Goal: Information Seeking & Learning: Learn about a topic

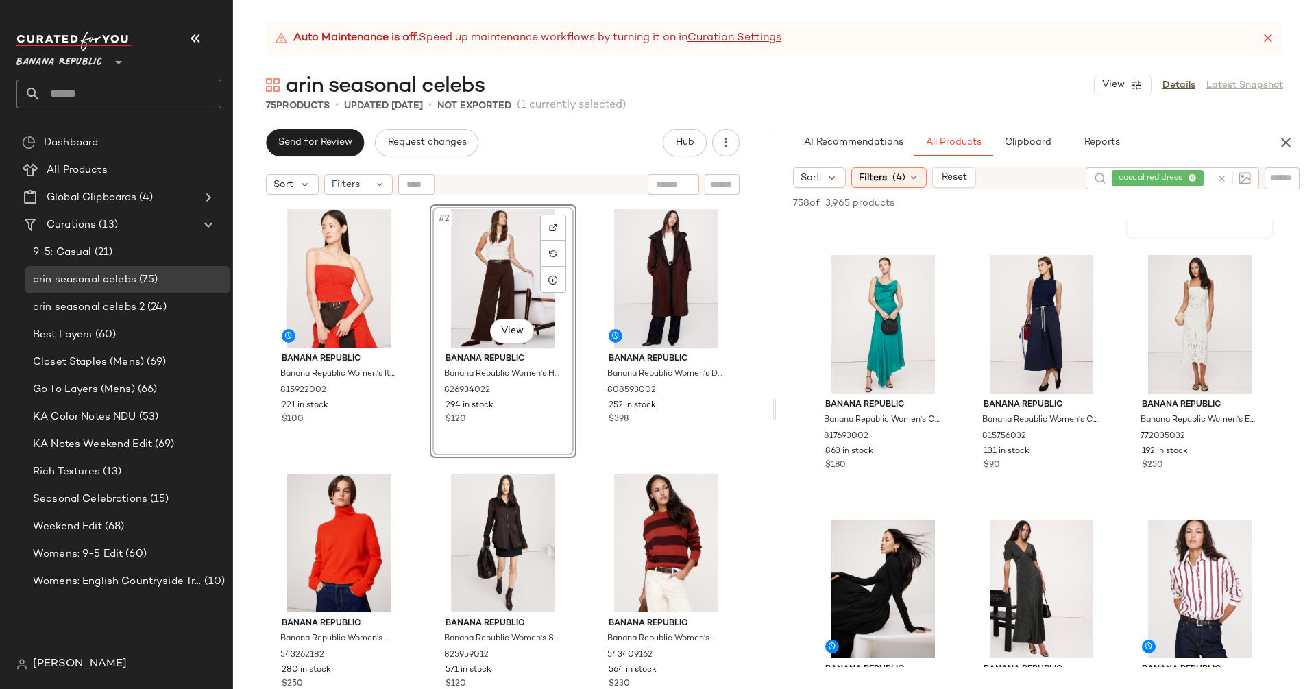
scroll to position [6360, 0]
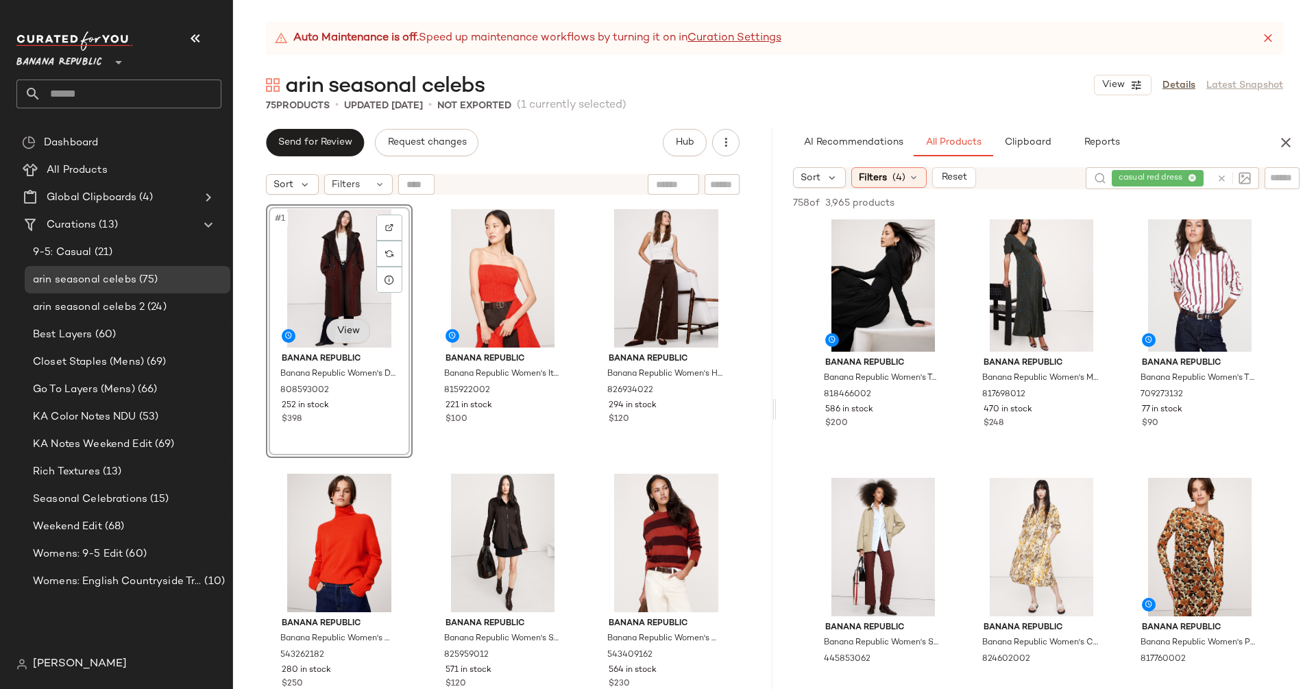
click at [345, 331] on body "Banana Republic ** Dashboard All Products Global Clipboards (4) Curations (13) …" at bounding box center [658, 344] width 1316 height 689
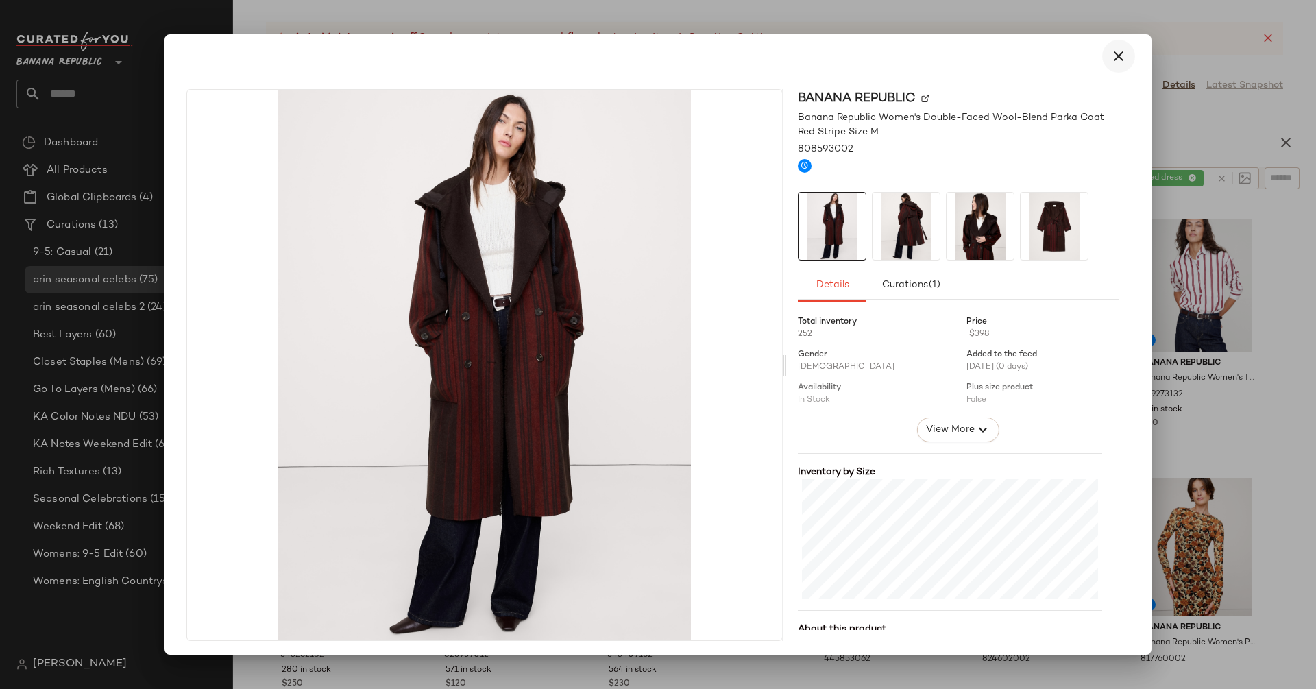
click at [1121, 45] on button "button" at bounding box center [1118, 56] width 33 height 33
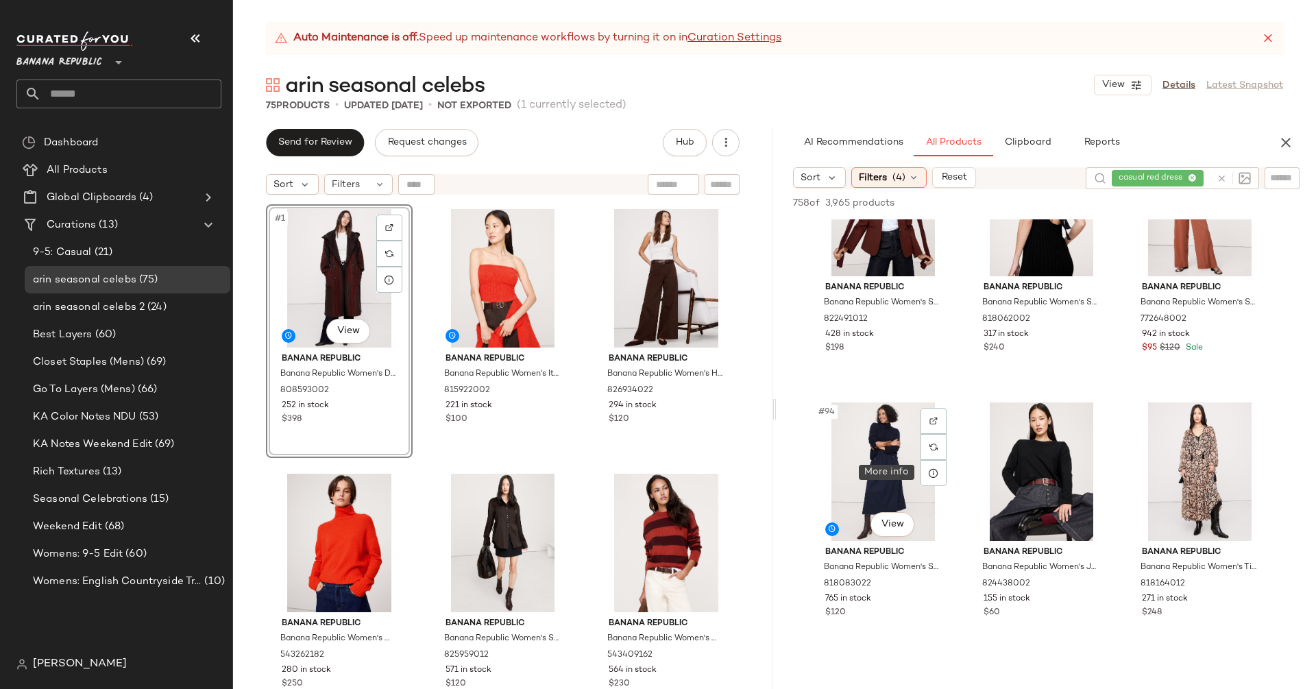
scroll to position [7920, 0]
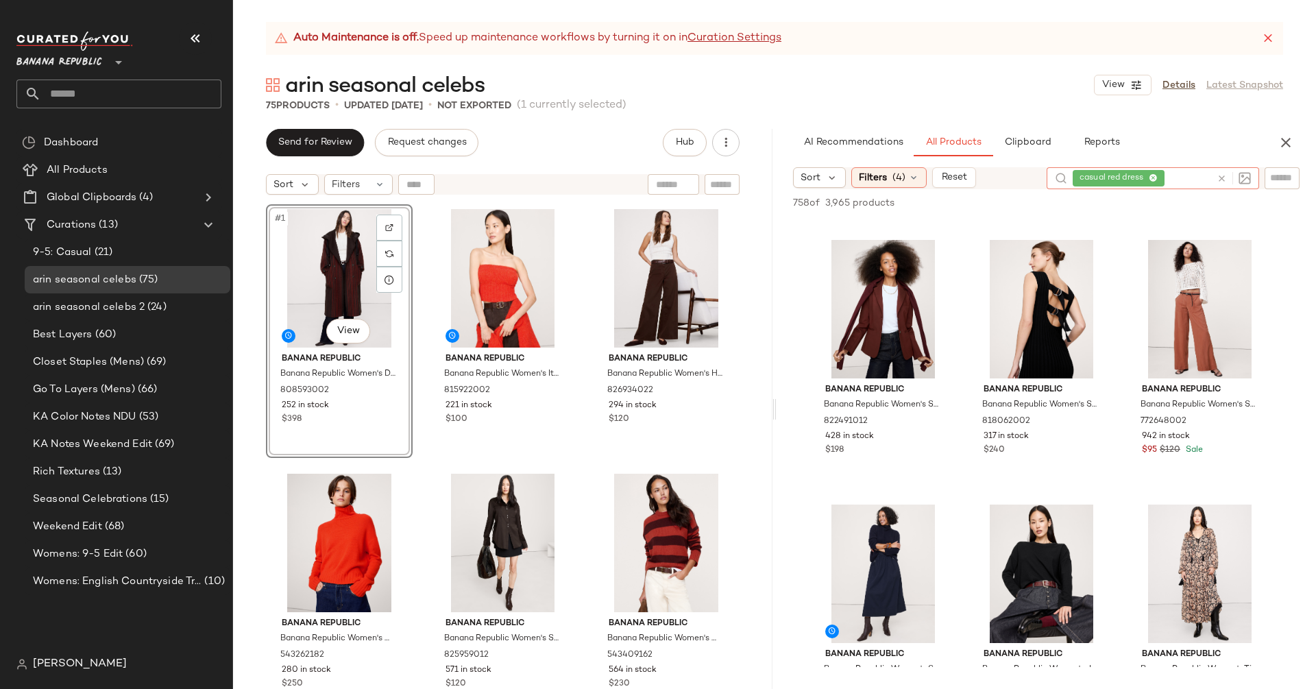
click at [1222, 183] on icon at bounding box center [1221, 178] width 10 height 10
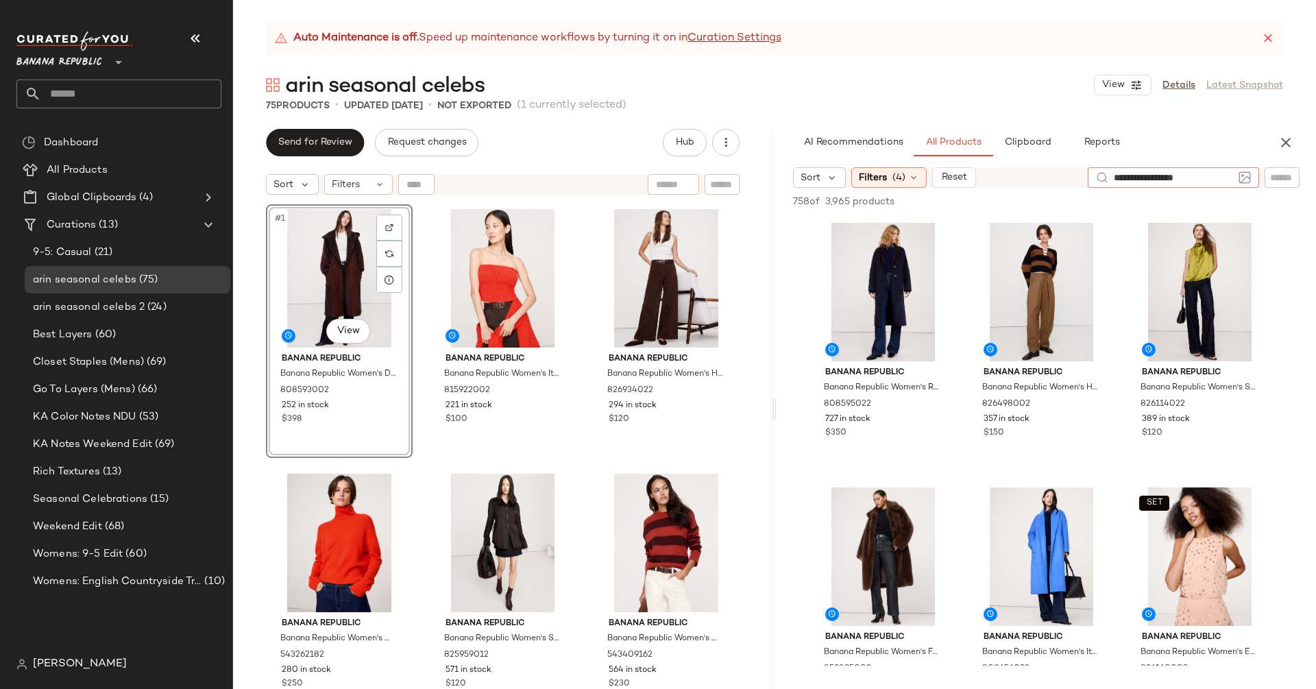
type input "**********"
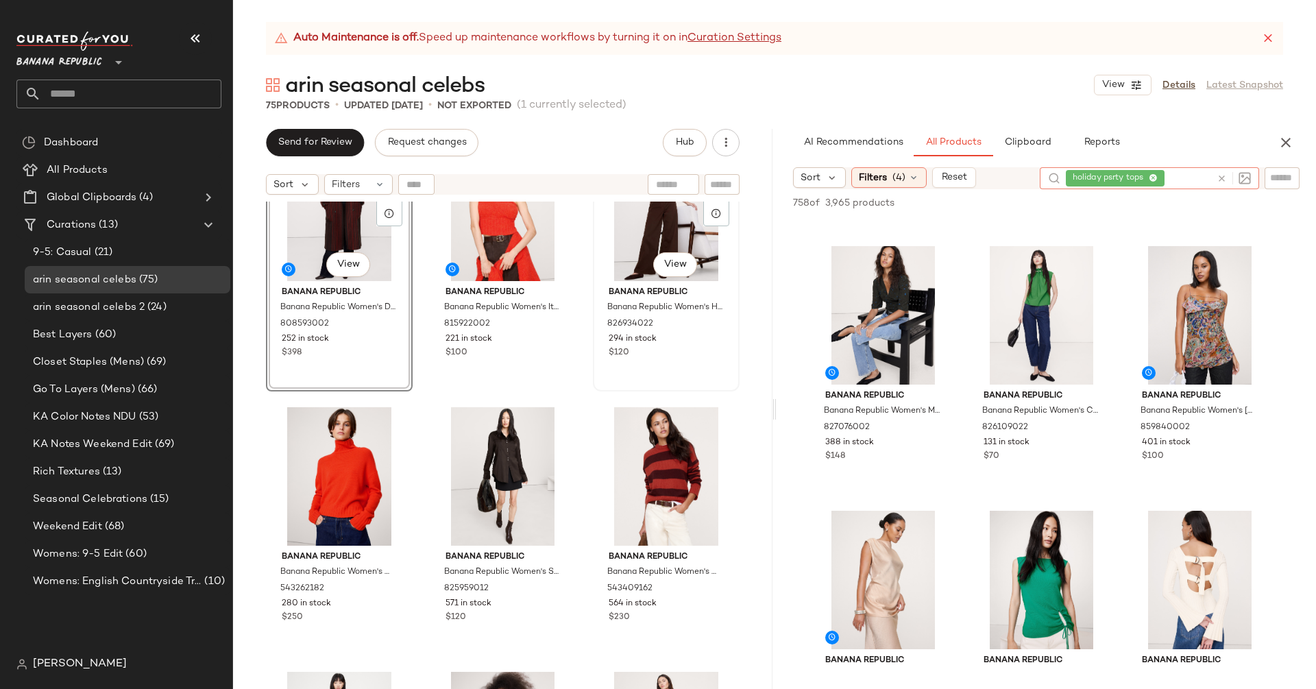
scroll to position [0, 0]
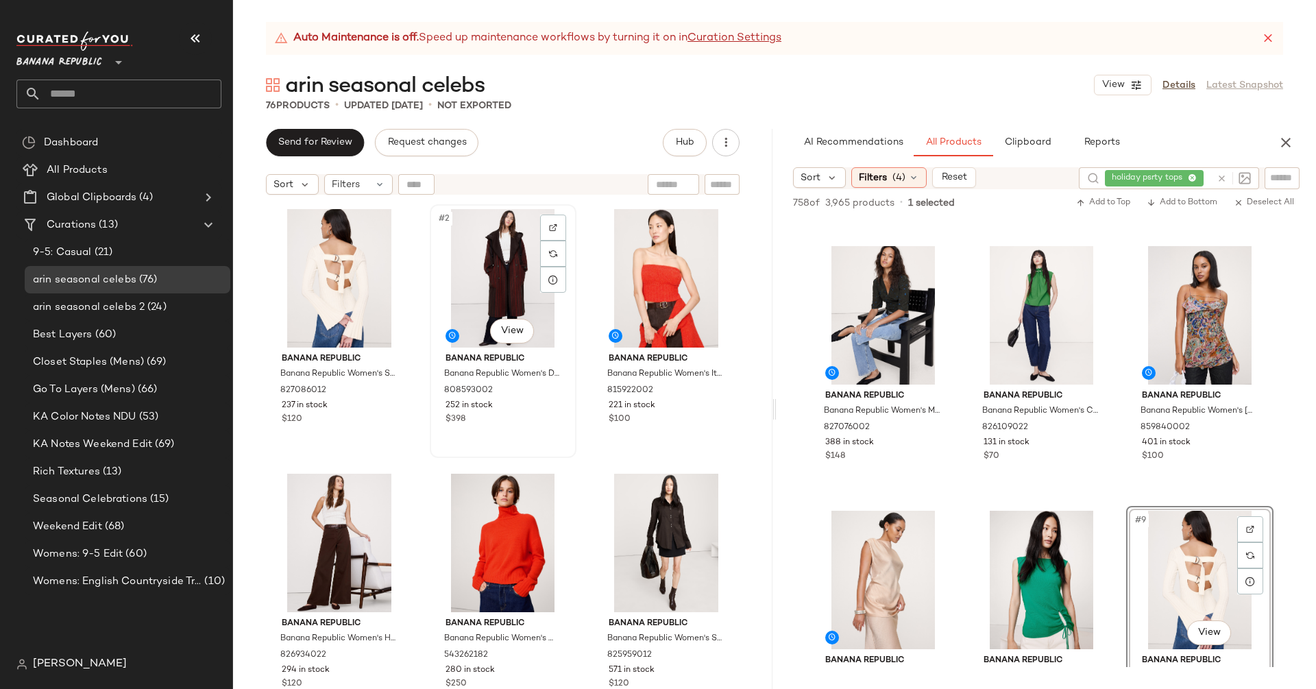
click at [491, 289] on div "#2 View" at bounding box center [502, 278] width 137 height 138
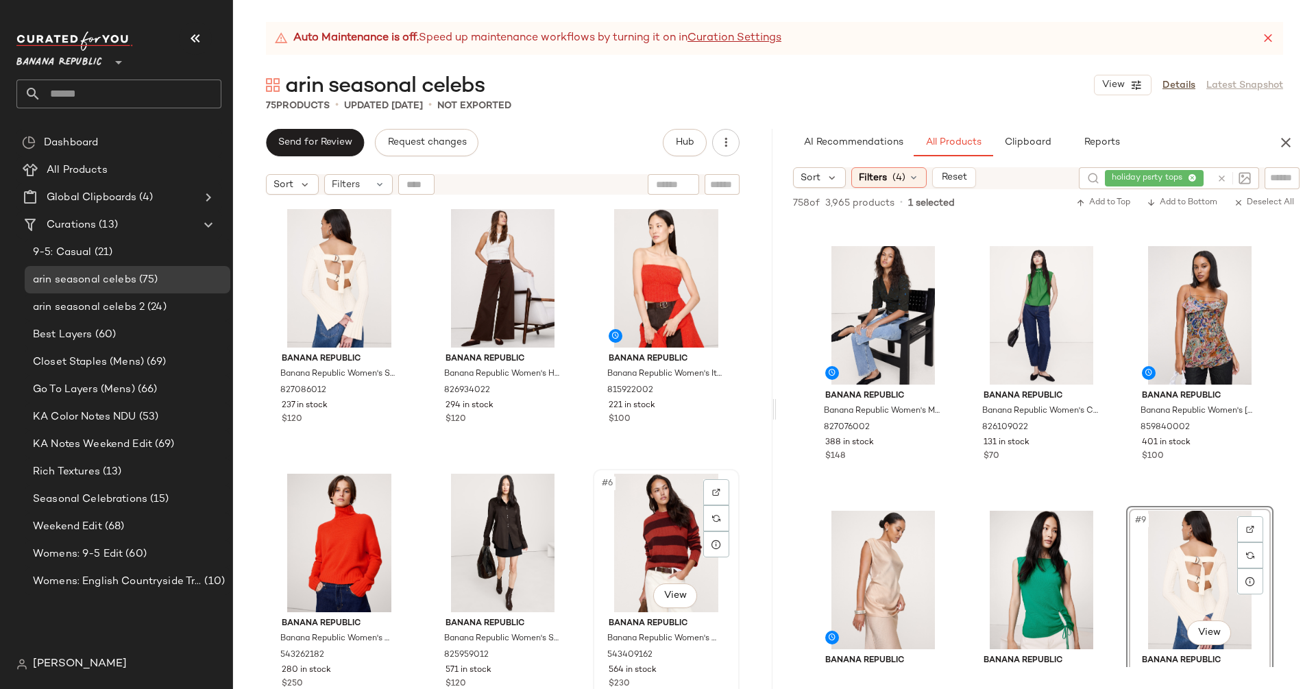
click at [651, 516] on div "#6 View" at bounding box center [666, 543] width 137 height 138
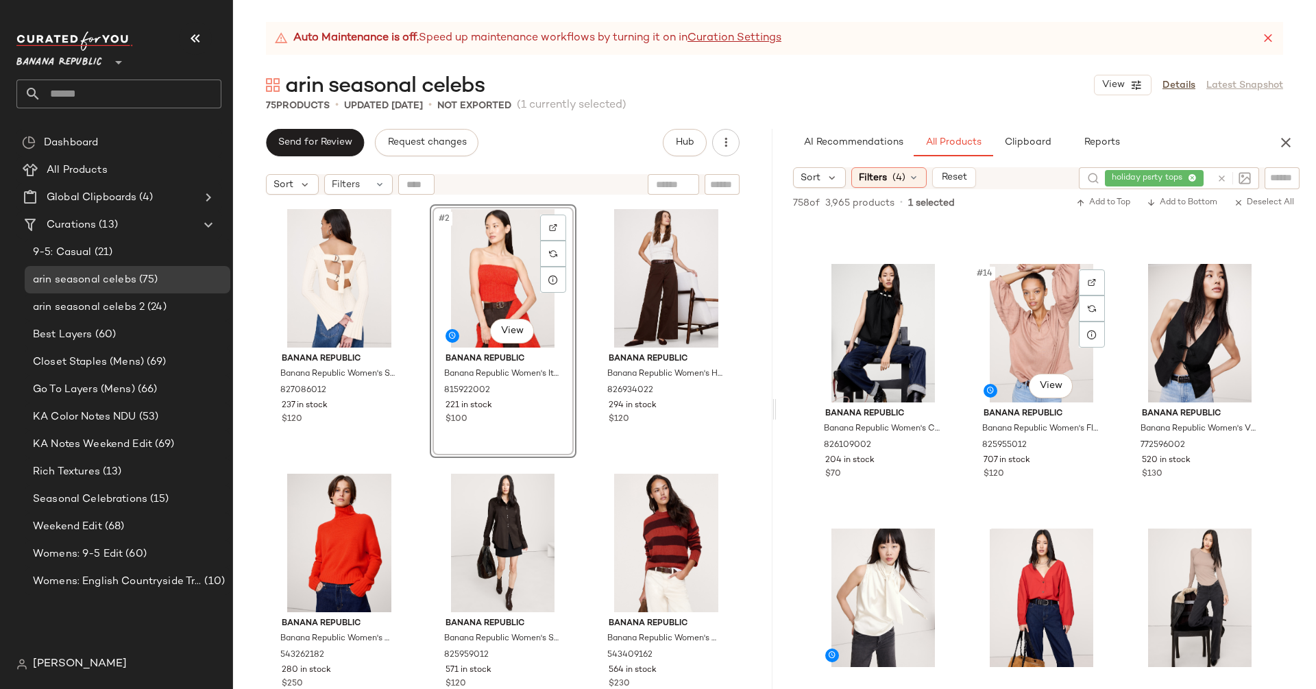
scroll to position [1056, 0]
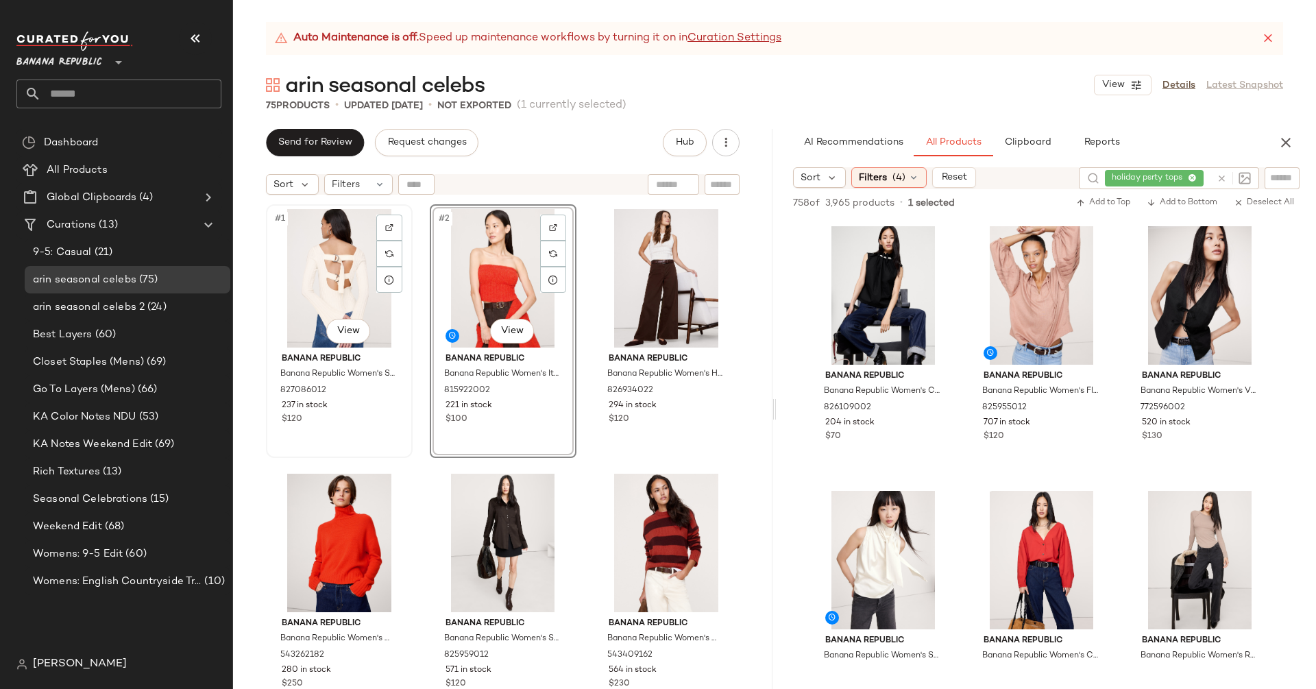
click at [334, 249] on div "#1 View" at bounding box center [339, 278] width 137 height 138
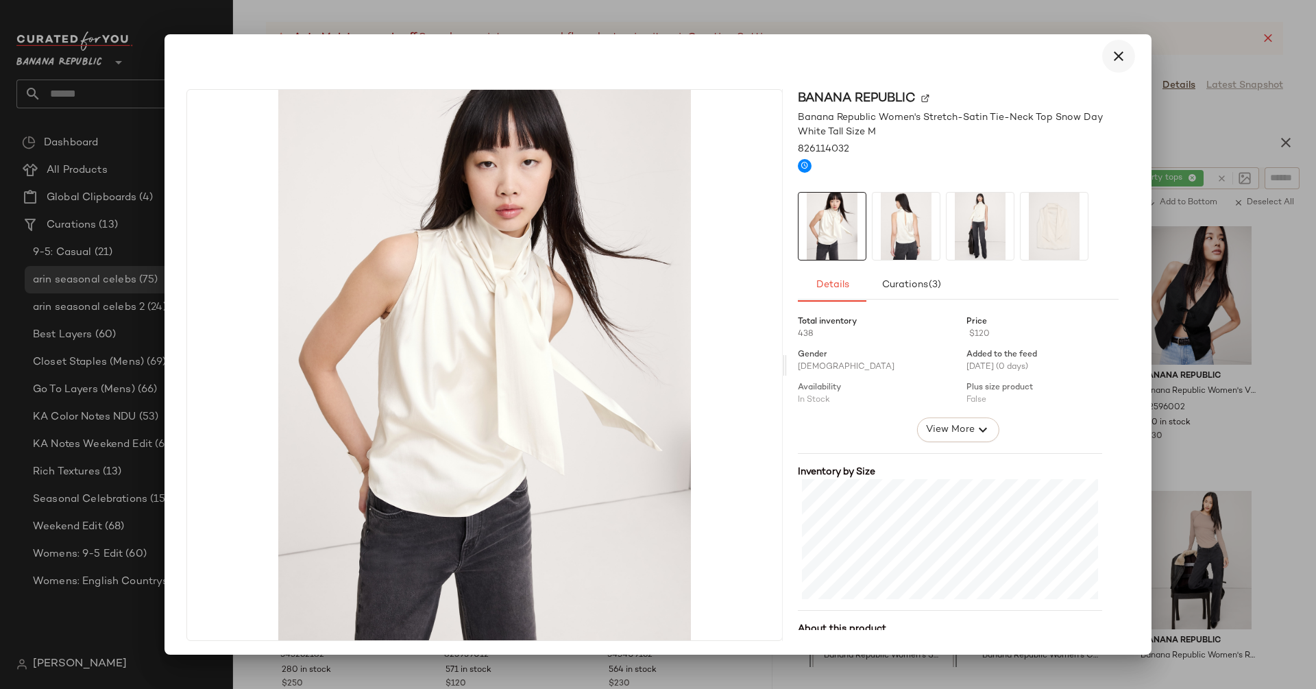
click at [1102, 53] on button "button" at bounding box center [1118, 56] width 33 height 33
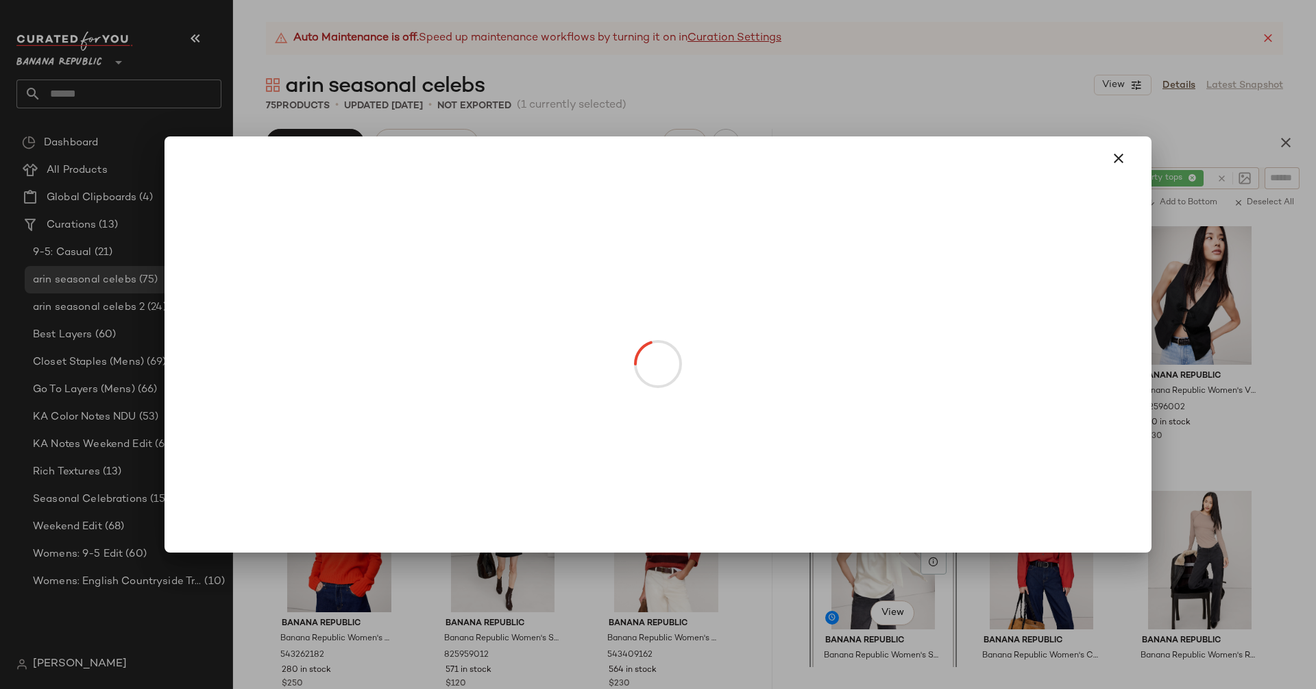
click at [522, 324] on body "Banana Republic ** Dashboard All Products Global Clipboards (4) Curations (13) …" at bounding box center [658, 344] width 1316 height 689
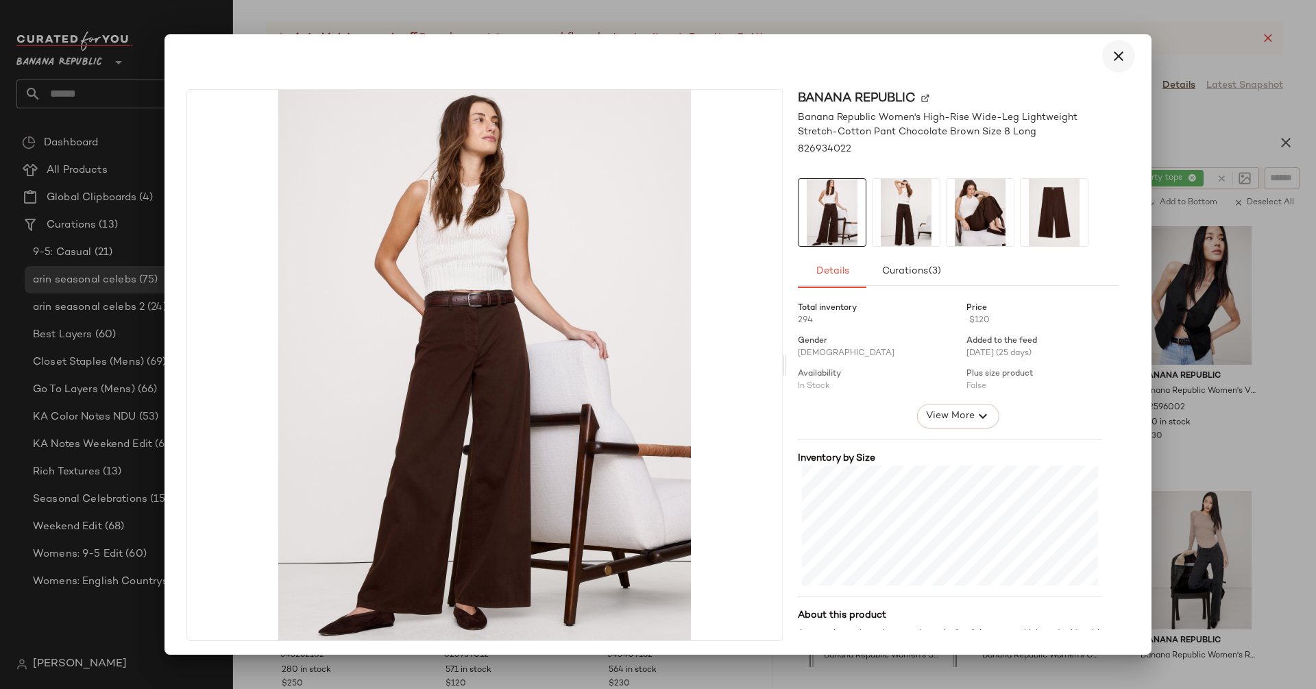
click at [1113, 60] on icon "button" at bounding box center [1118, 56] width 16 height 16
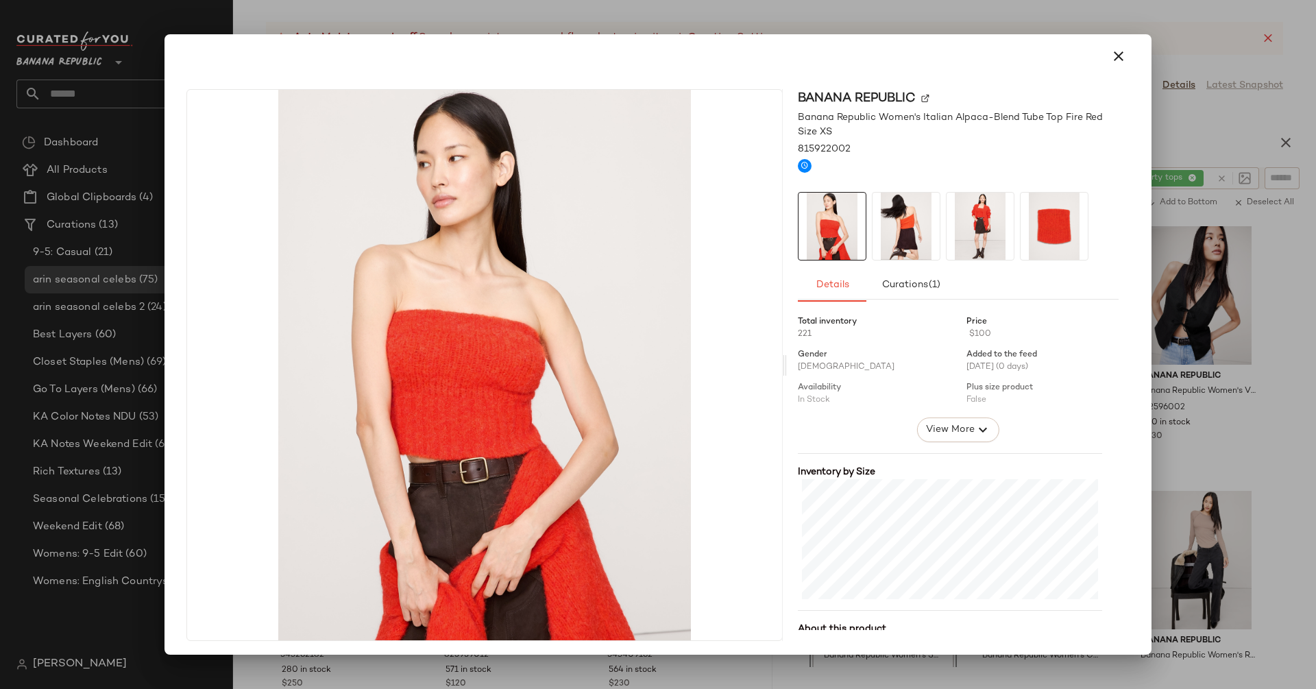
click at [957, 228] on img at bounding box center [979, 226] width 67 height 67
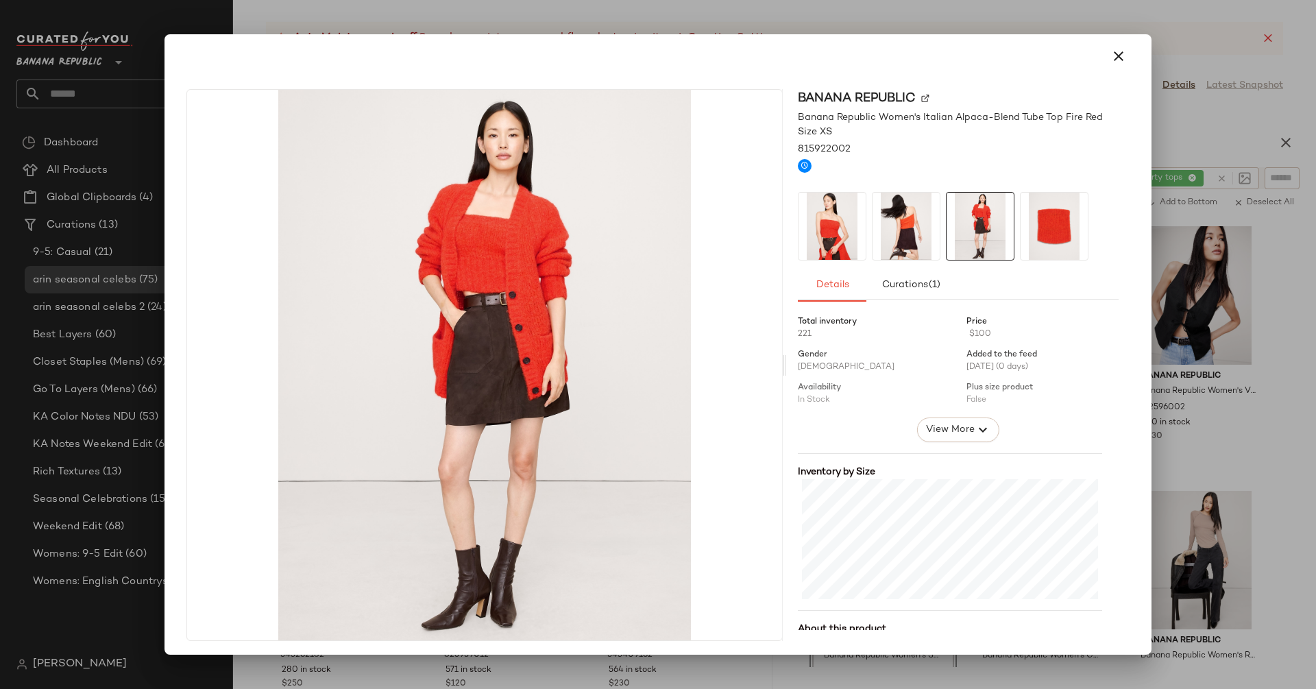
click at [897, 214] on img at bounding box center [905, 226] width 67 height 67
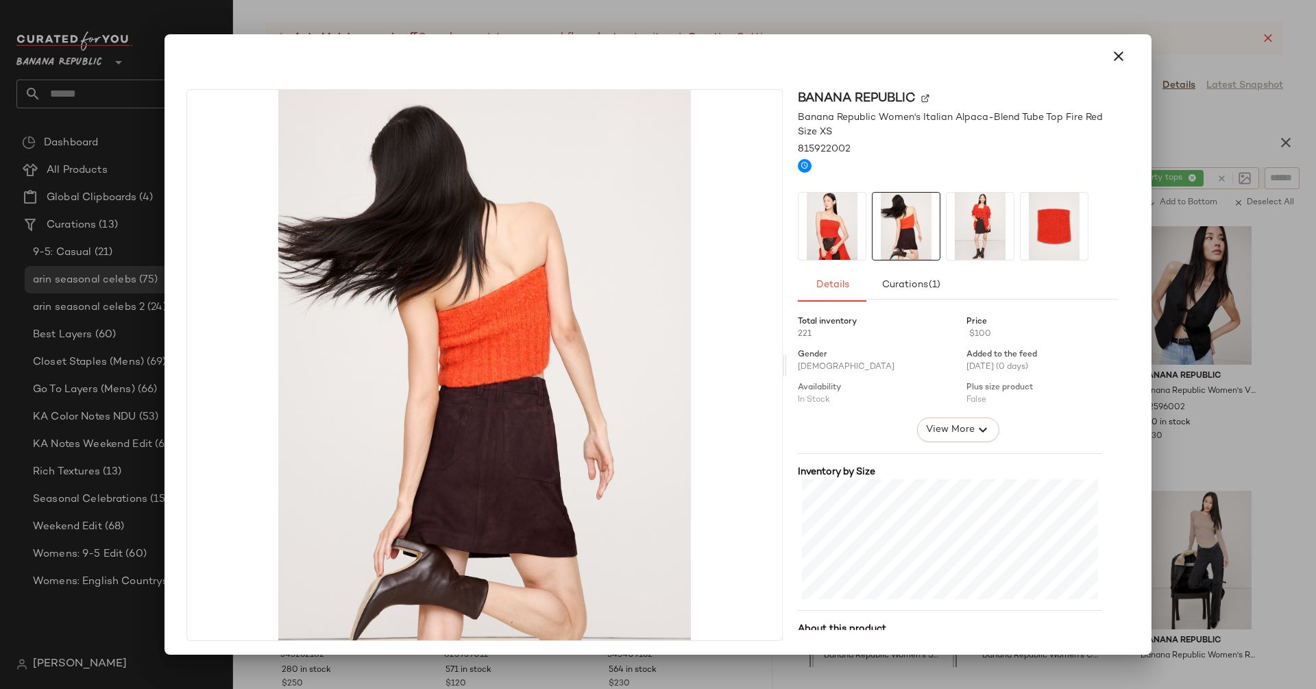
click at [838, 211] on img at bounding box center [831, 226] width 67 height 67
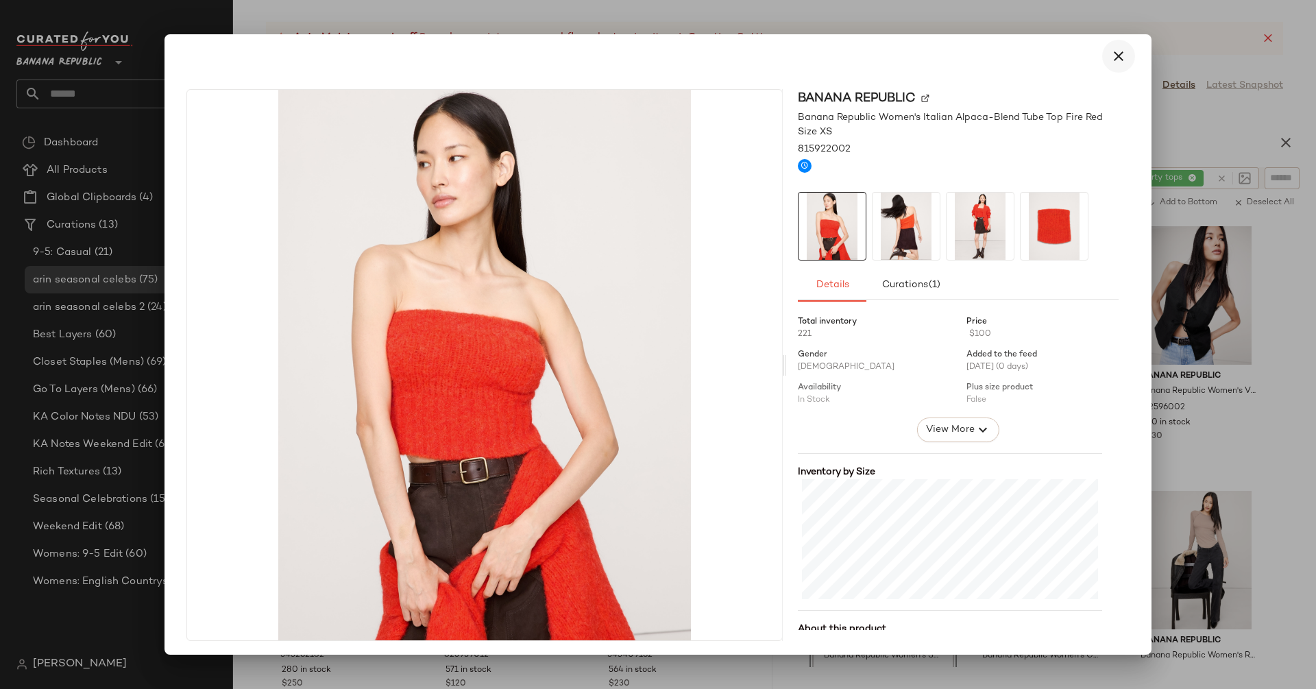
click at [1110, 49] on icon "button" at bounding box center [1118, 56] width 16 height 16
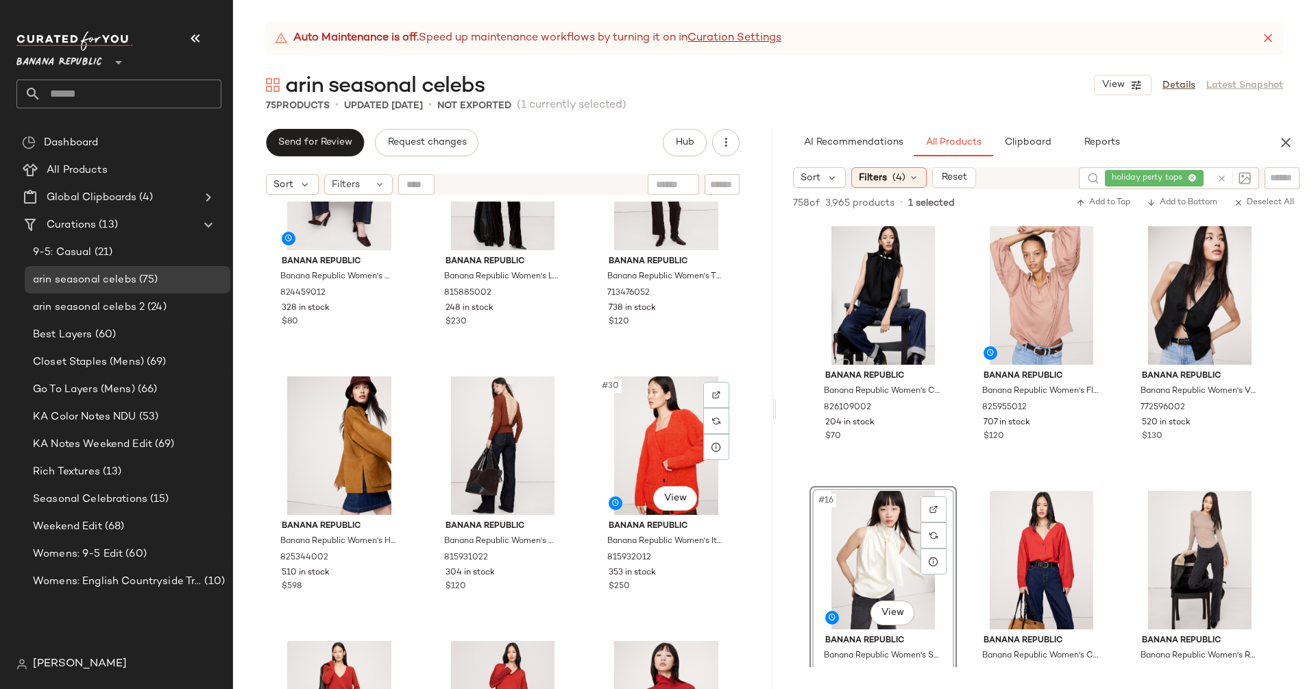
scroll to position [2292, 0]
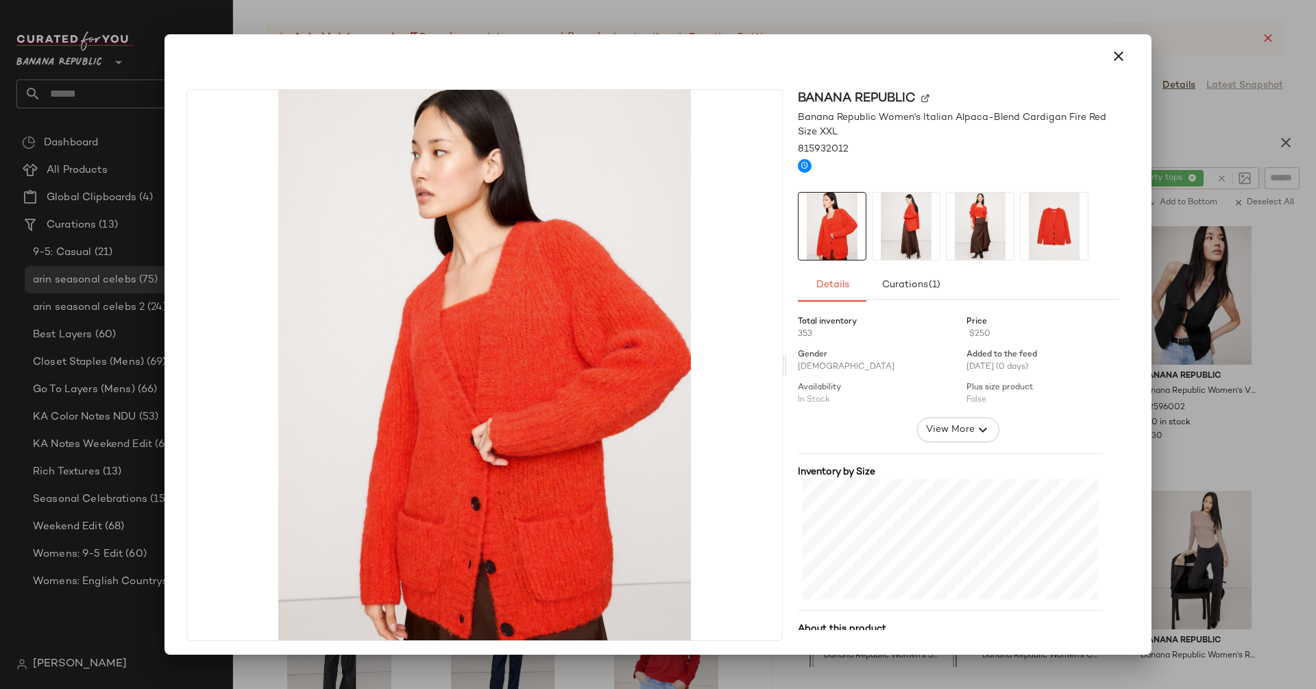
click at [960, 221] on img at bounding box center [979, 226] width 67 height 67
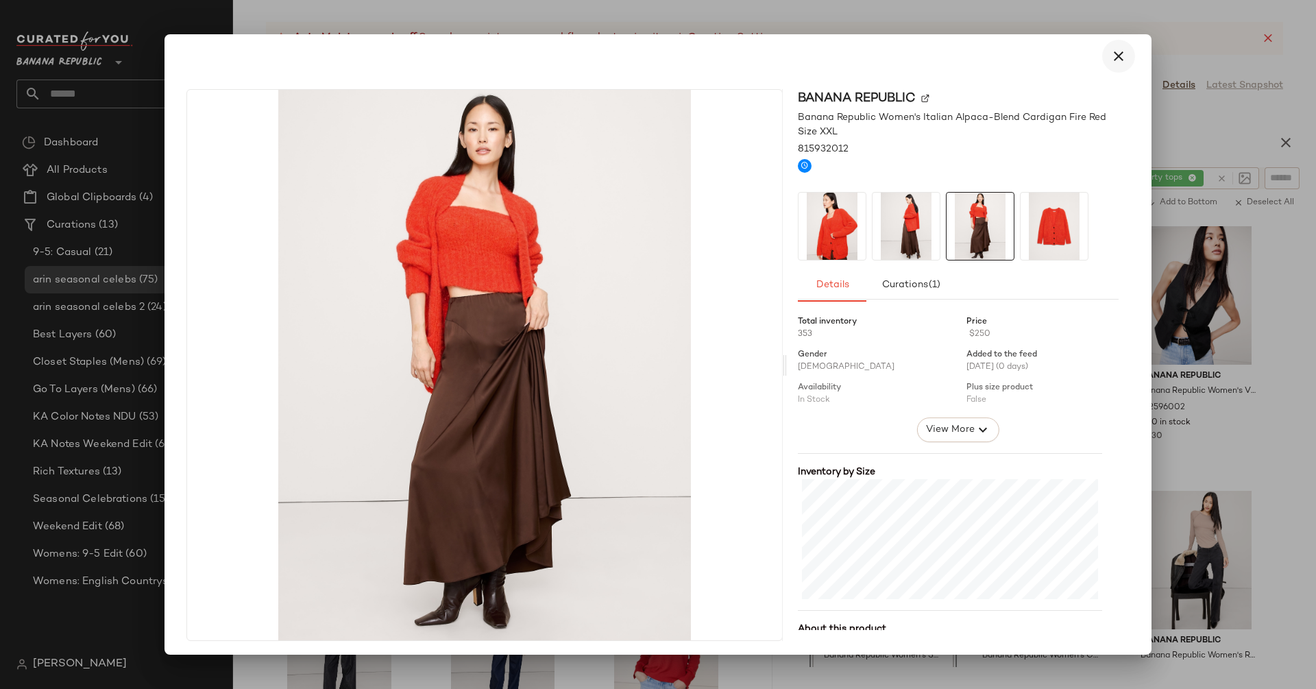
click at [1120, 60] on button "button" at bounding box center [1118, 56] width 33 height 33
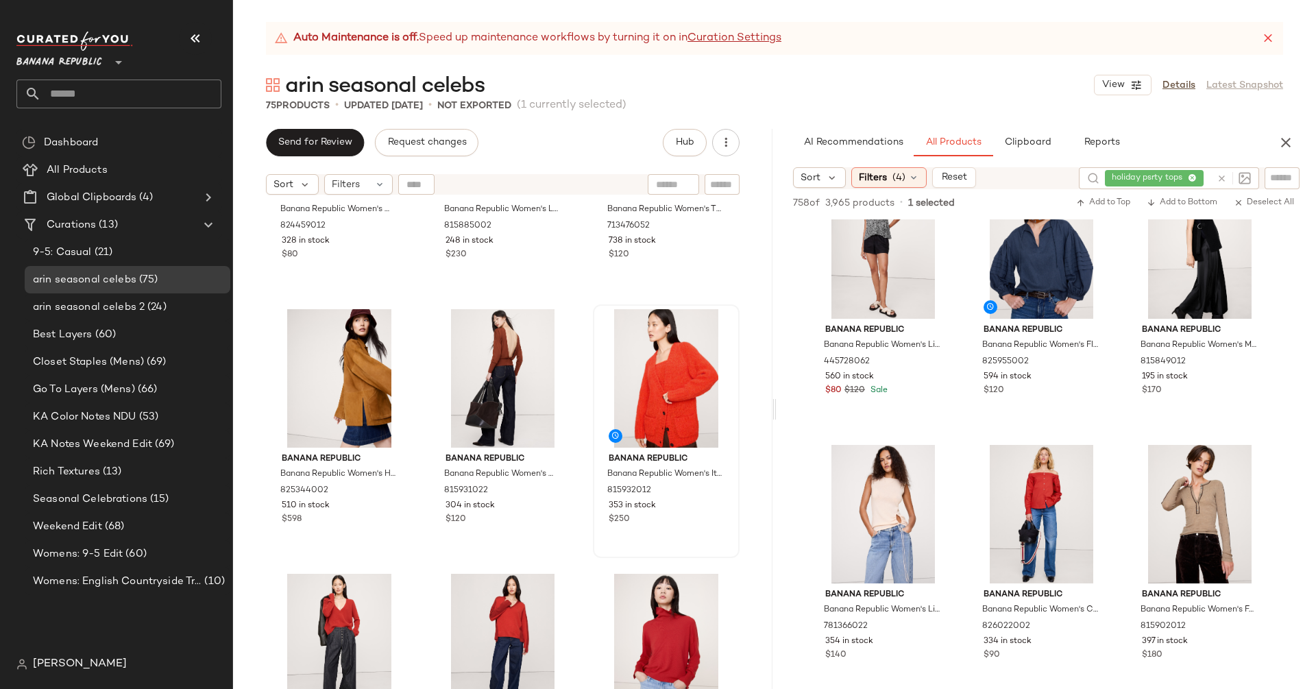
scroll to position [2484, 0]
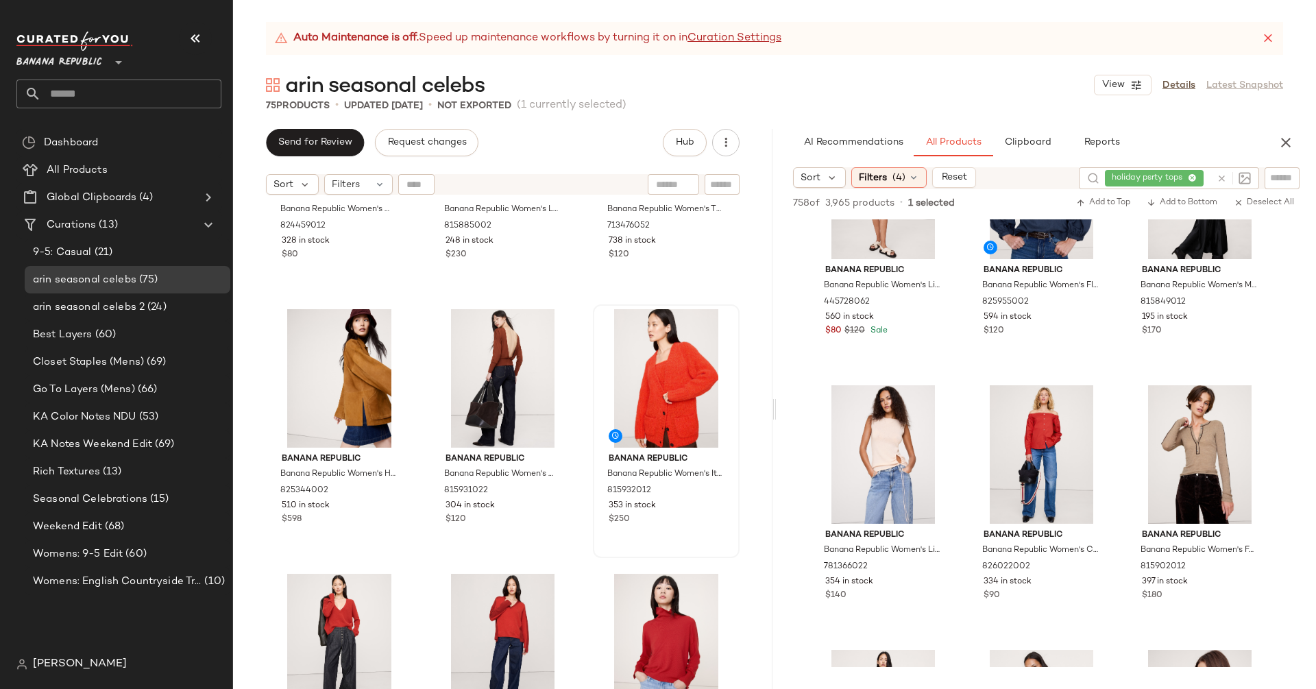
click at [1221, 174] on icon at bounding box center [1221, 178] width 10 height 10
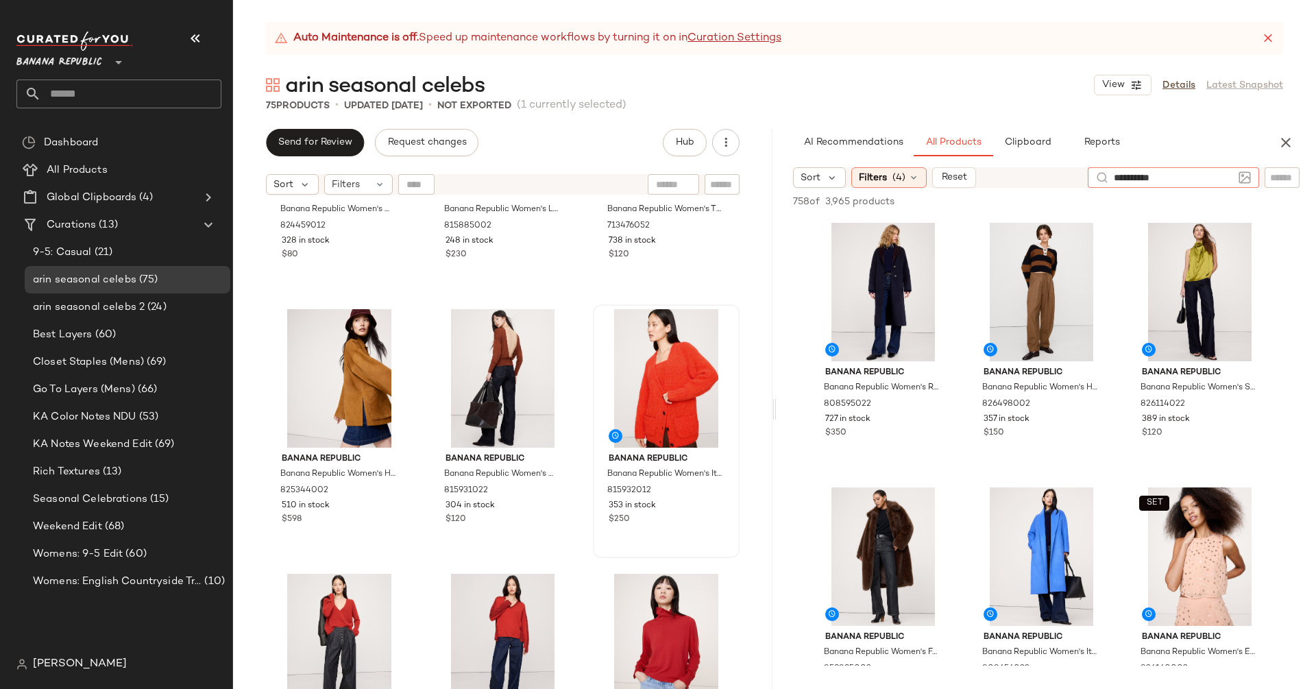
type input "**********"
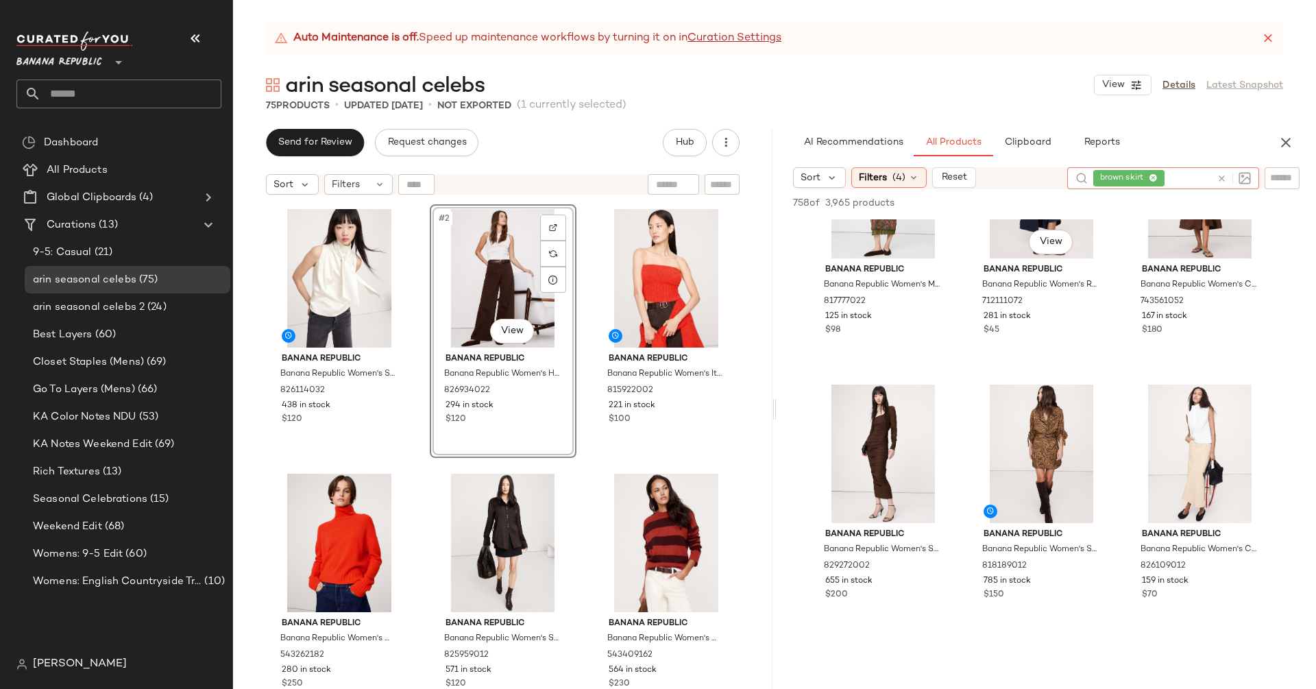
scroll to position [1713, 0]
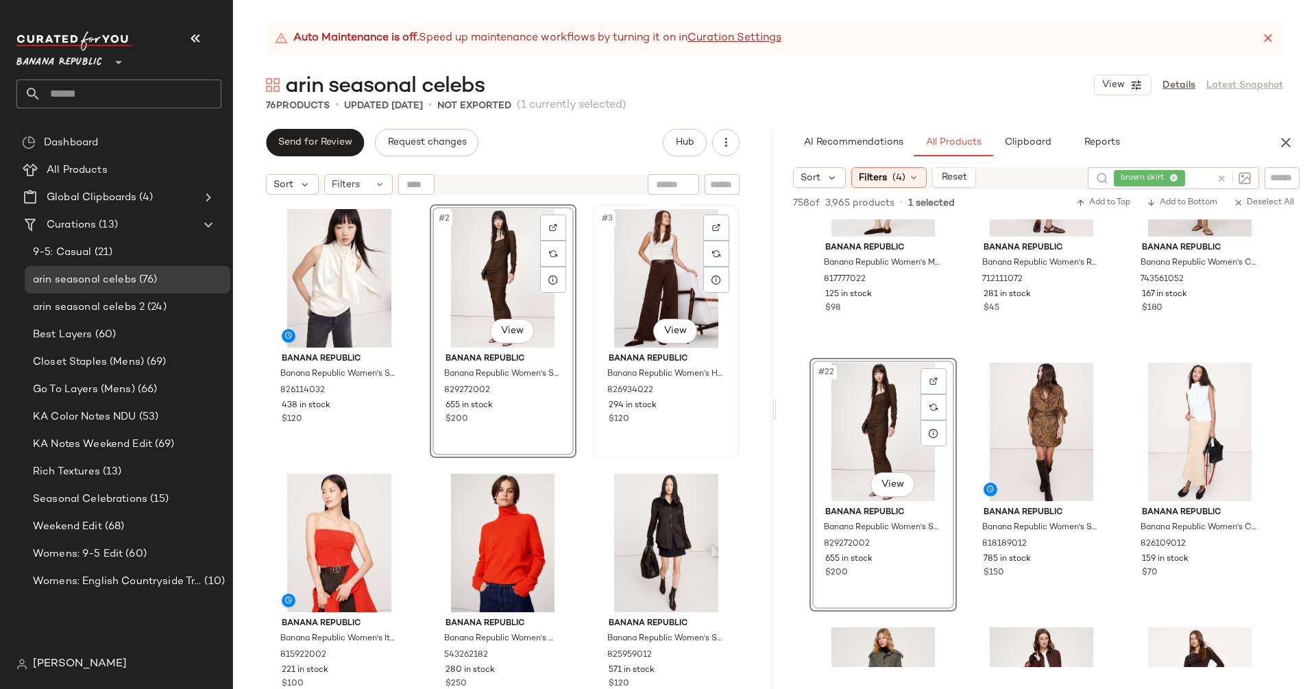
click at [621, 278] on div "#3 View" at bounding box center [666, 278] width 137 height 138
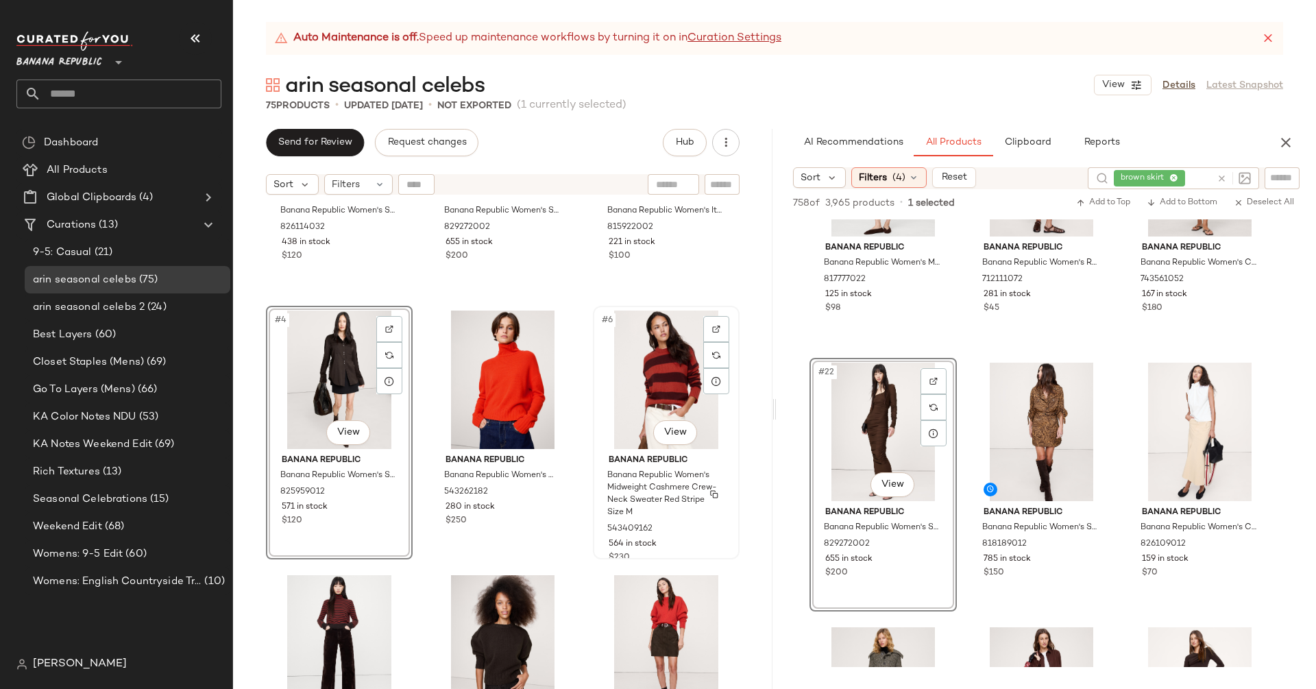
scroll to position [189, 0]
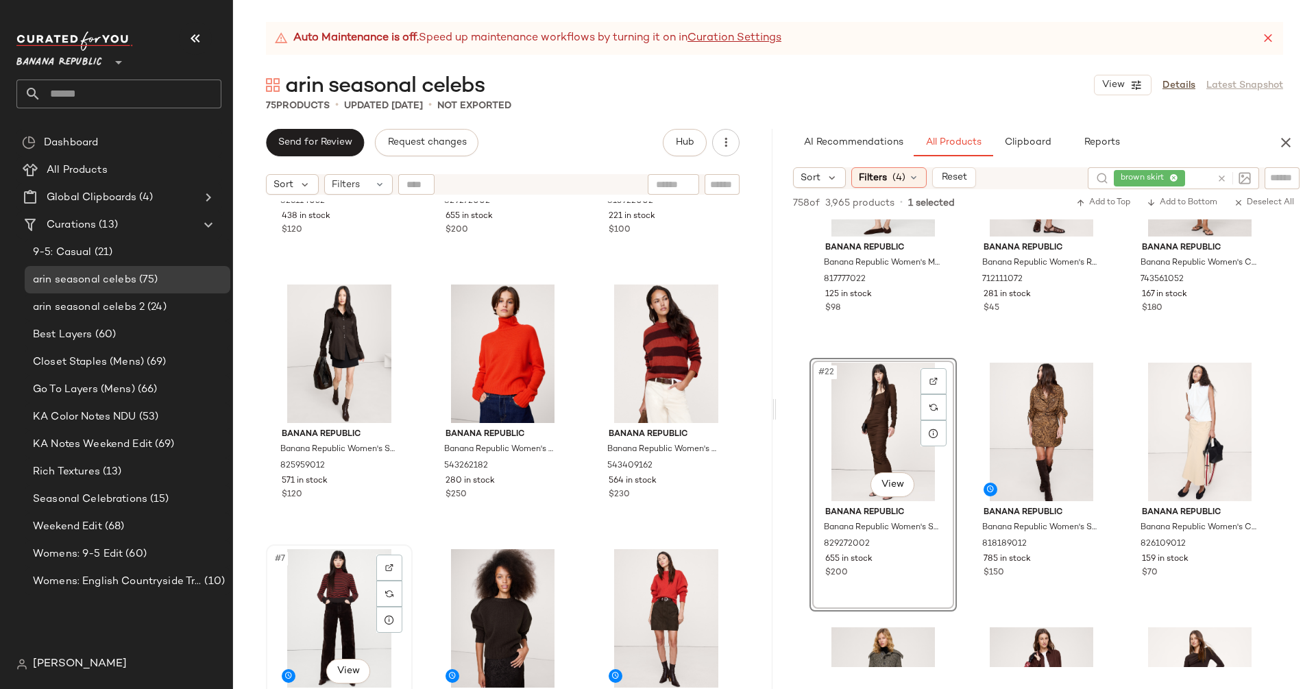
click at [358, 598] on div "#7 View" at bounding box center [339, 618] width 137 height 138
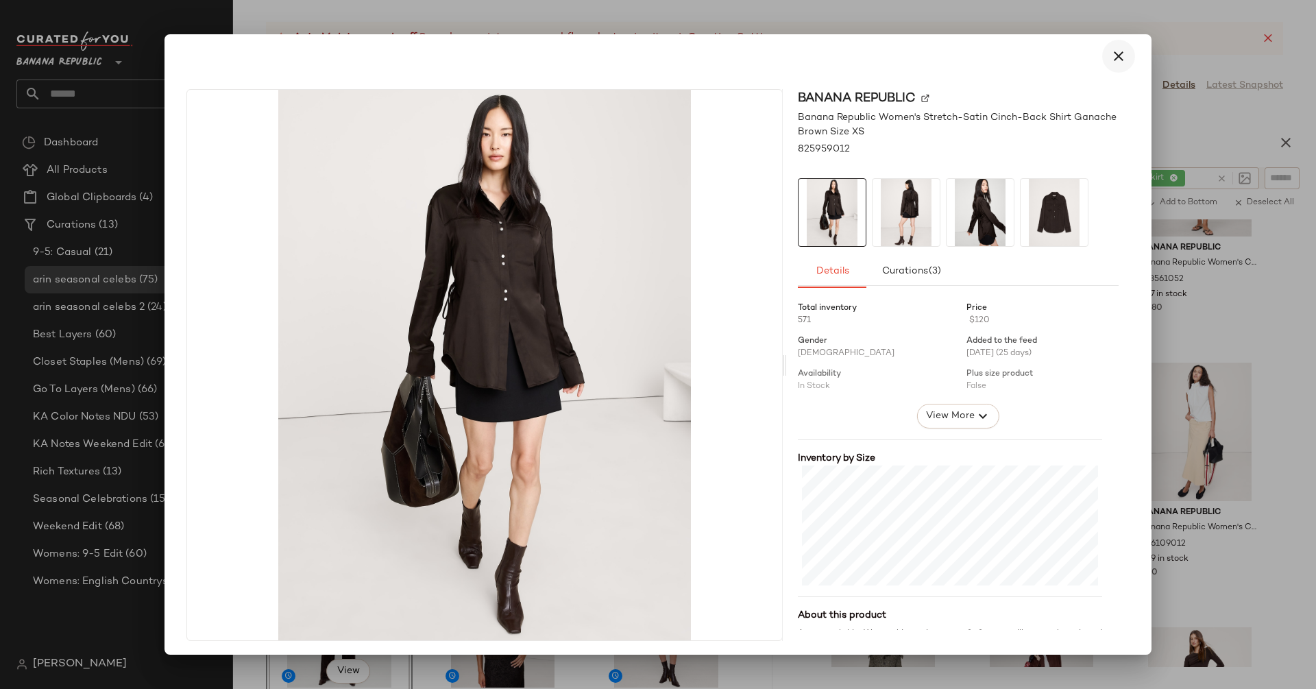
click at [1110, 53] on icon "button" at bounding box center [1118, 56] width 16 height 16
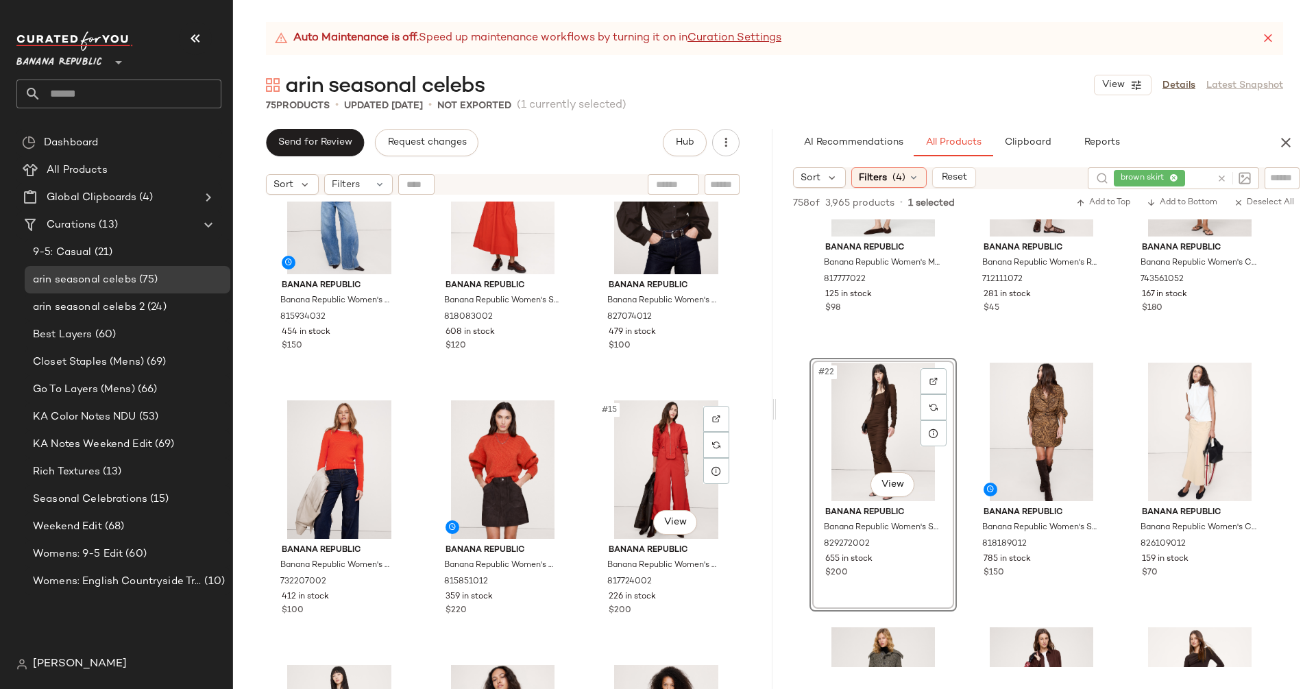
scroll to position [900, 0]
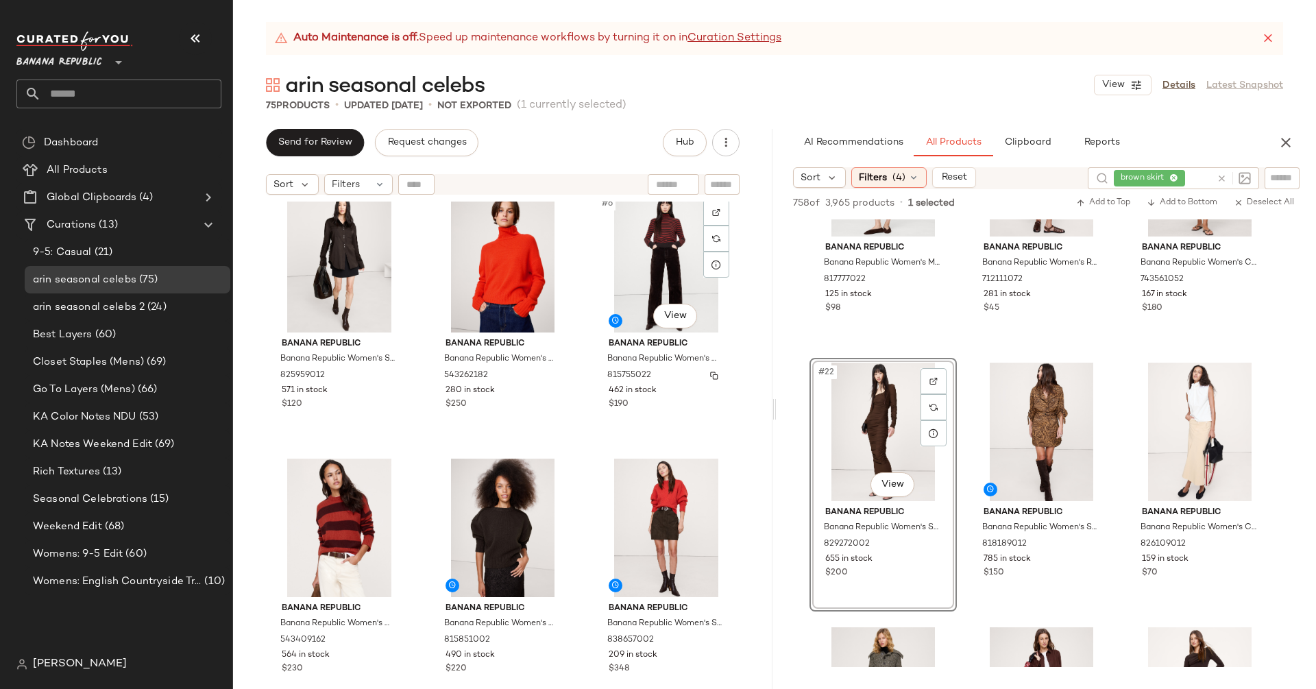
scroll to position [297, 0]
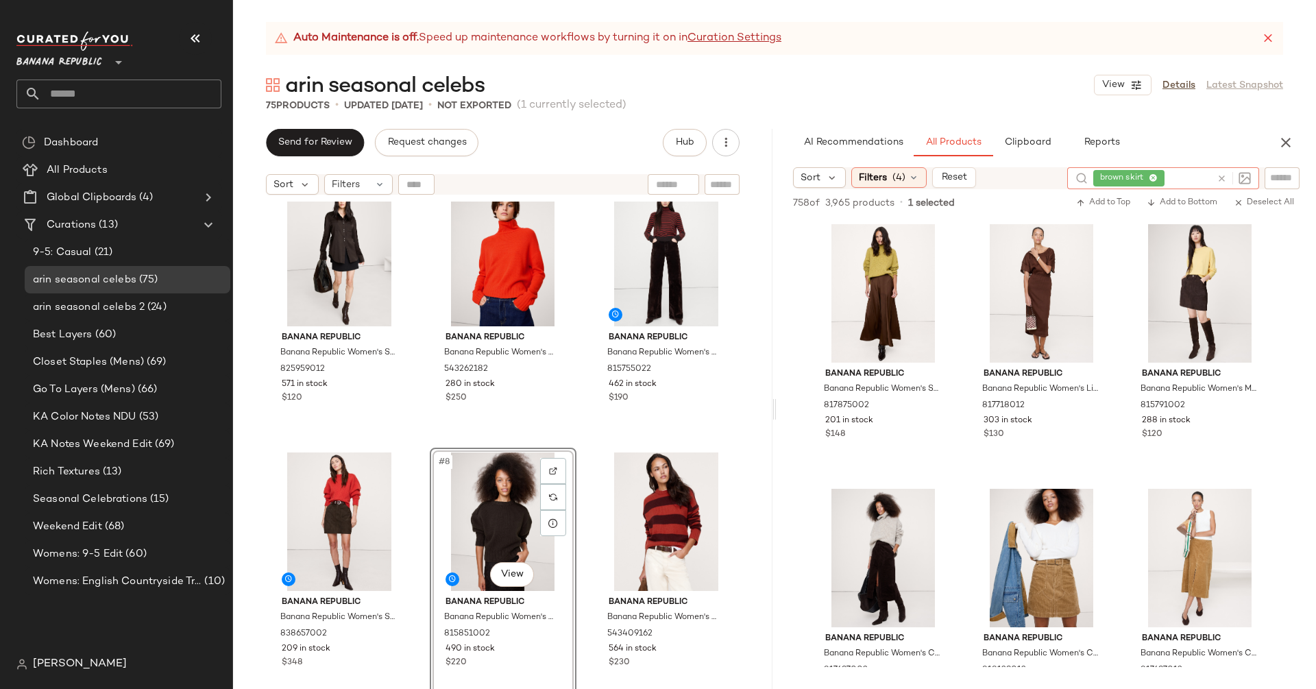
click at [1219, 182] on icon at bounding box center [1221, 178] width 10 height 10
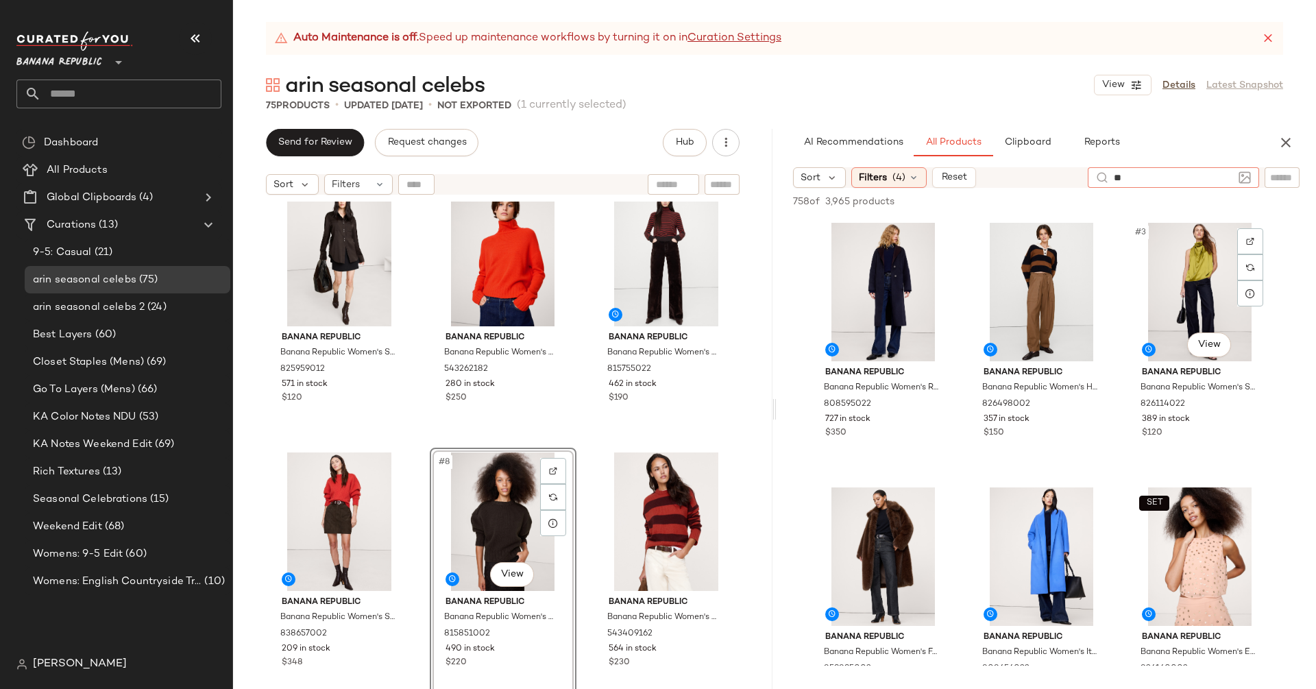
type input "*"
type input "**********"
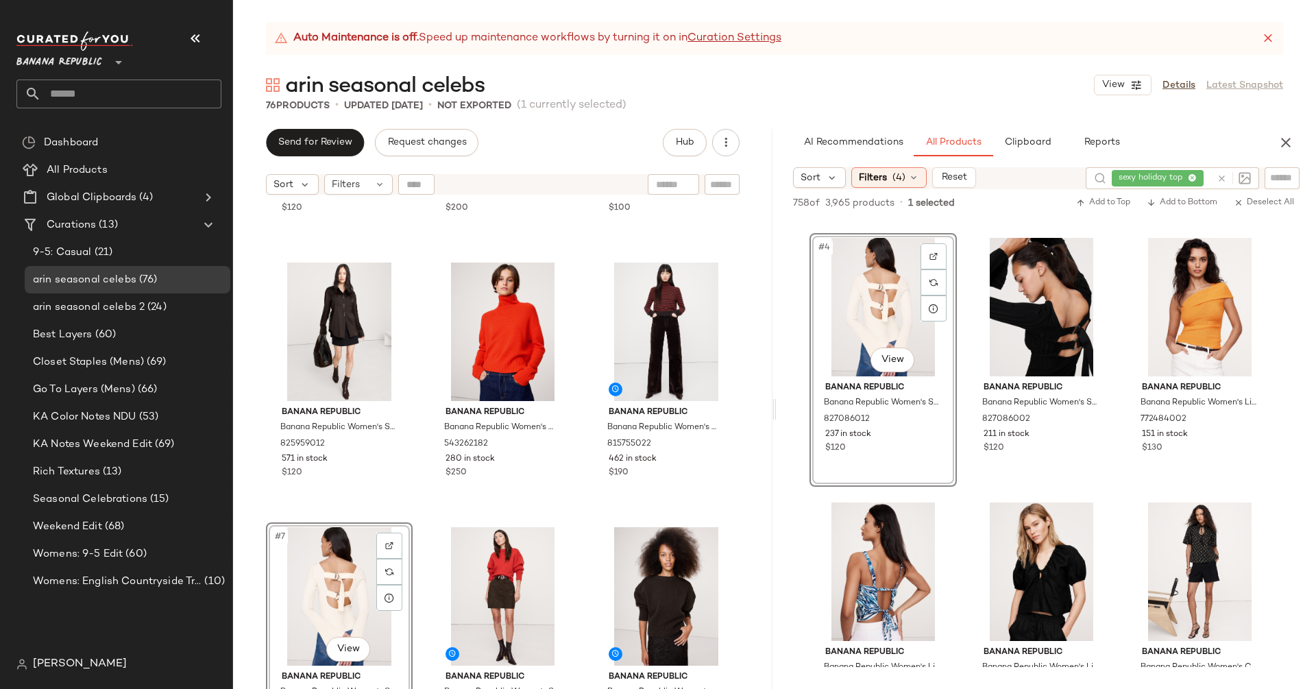
scroll to position [222, 0]
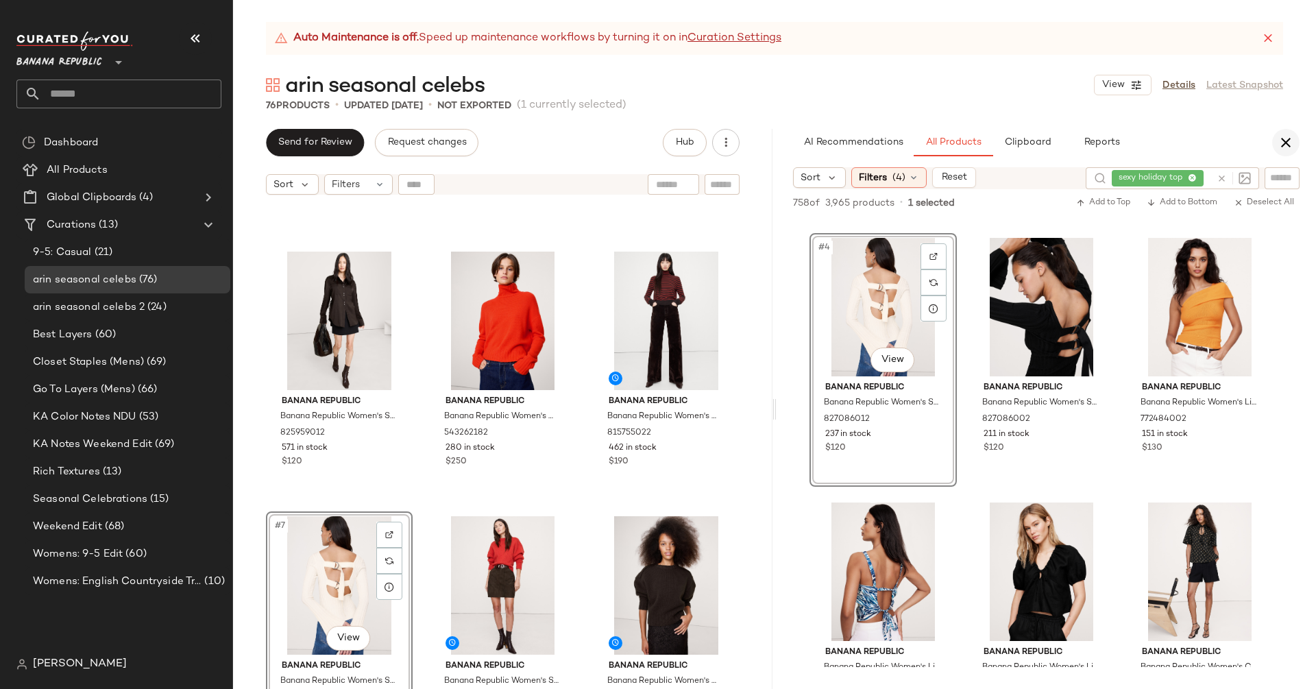
click at [1284, 143] on icon "button" at bounding box center [1285, 142] width 16 height 16
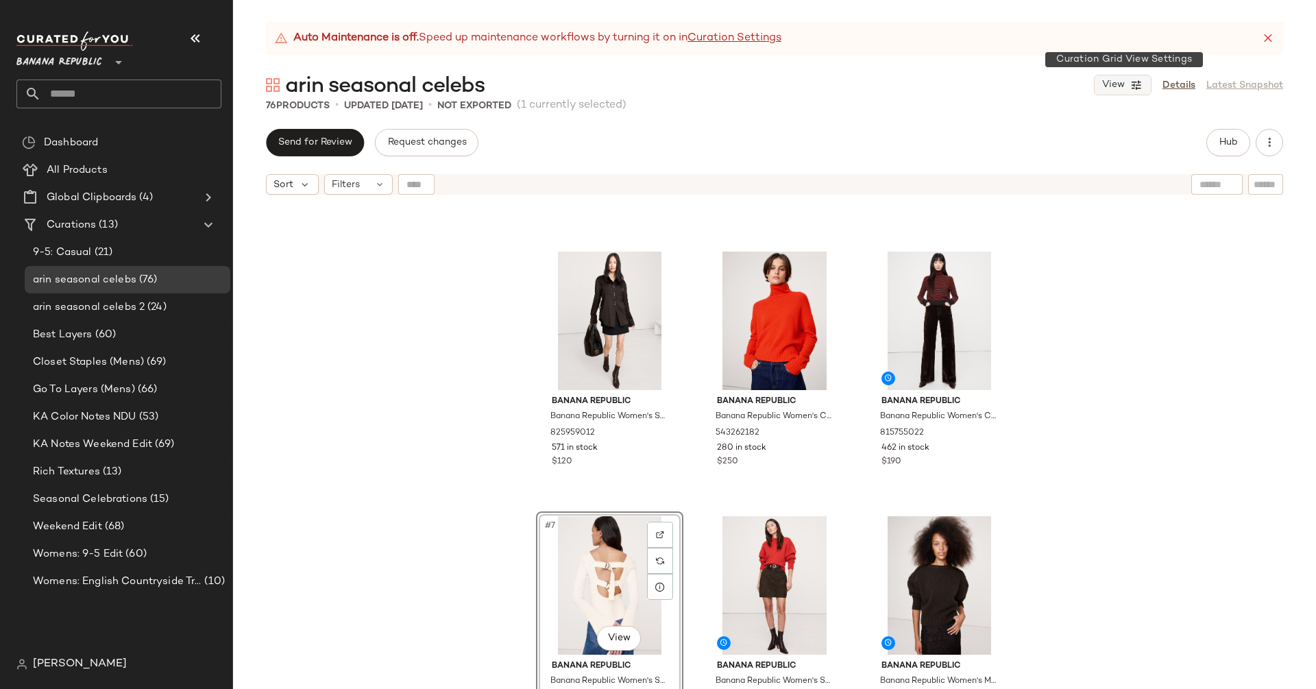
click at [1123, 79] on span "View" at bounding box center [1112, 84] width 23 height 11
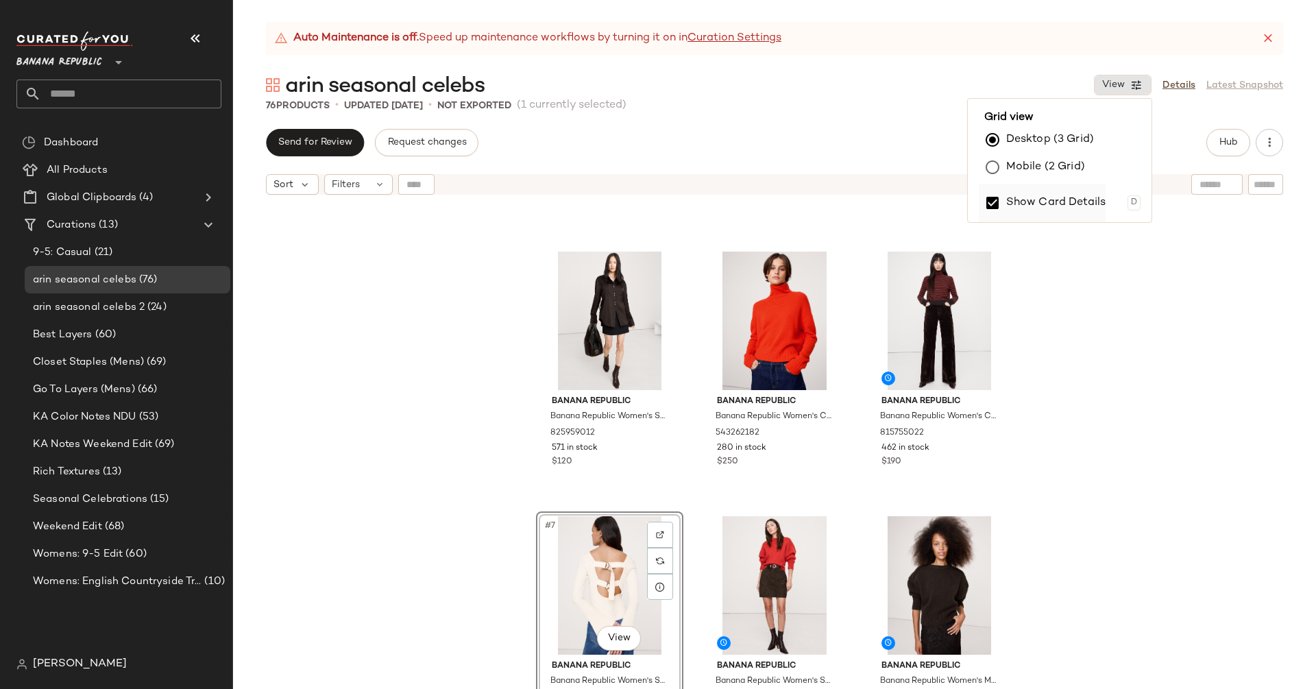
click at [1023, 188] on label "Show Card Details" at bounding box center [1056, 203] width 100 height 38
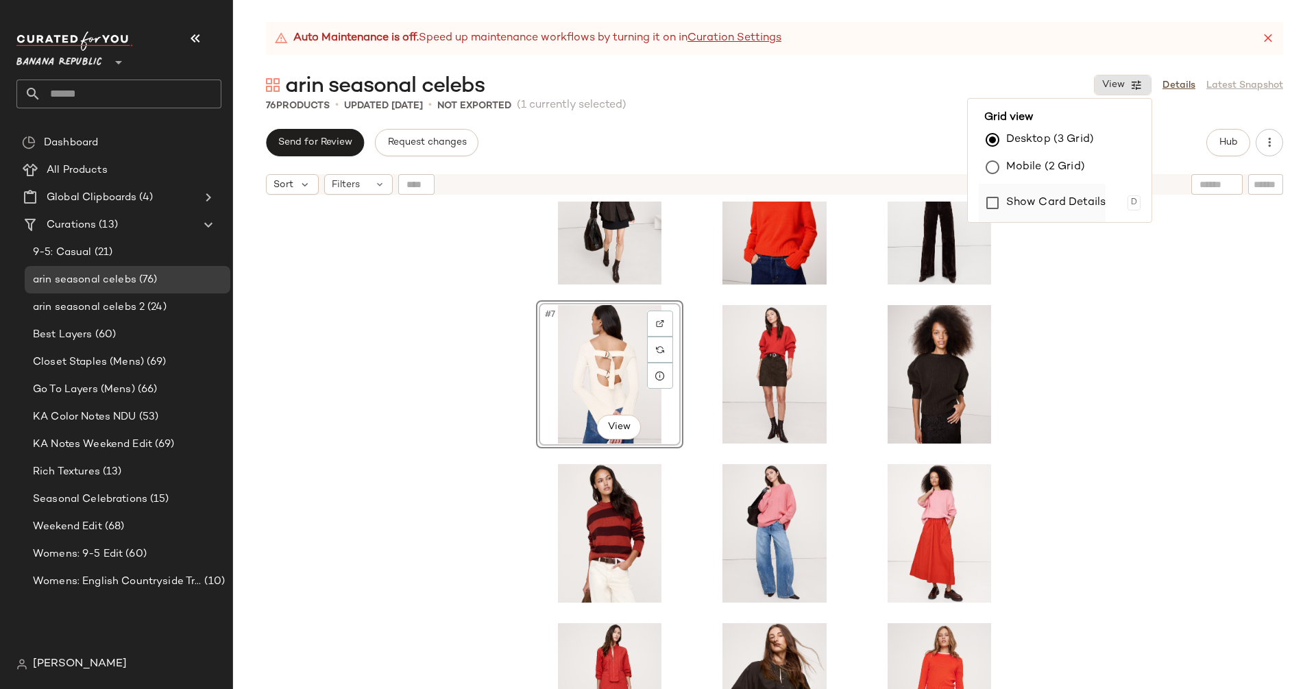
scroll to position [0, 0]
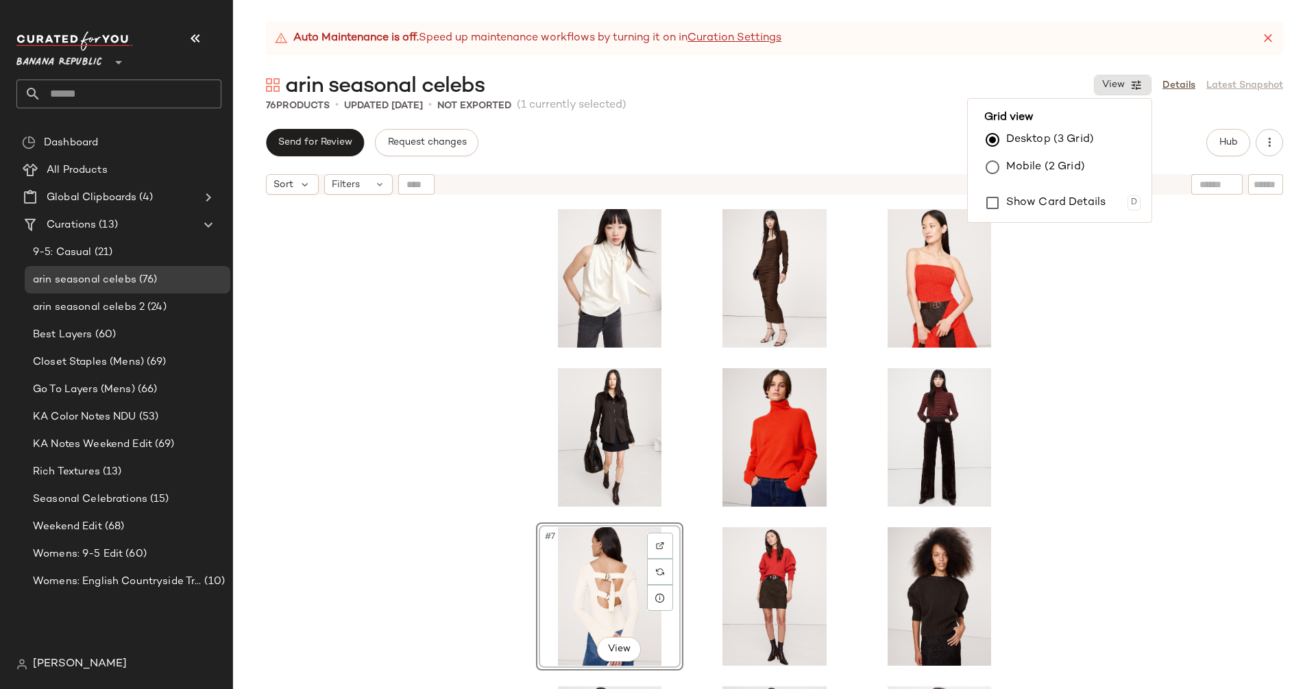
click at [1105, 321] on div "#7 View" at bounding box center [774, 462] width 1083 height 522
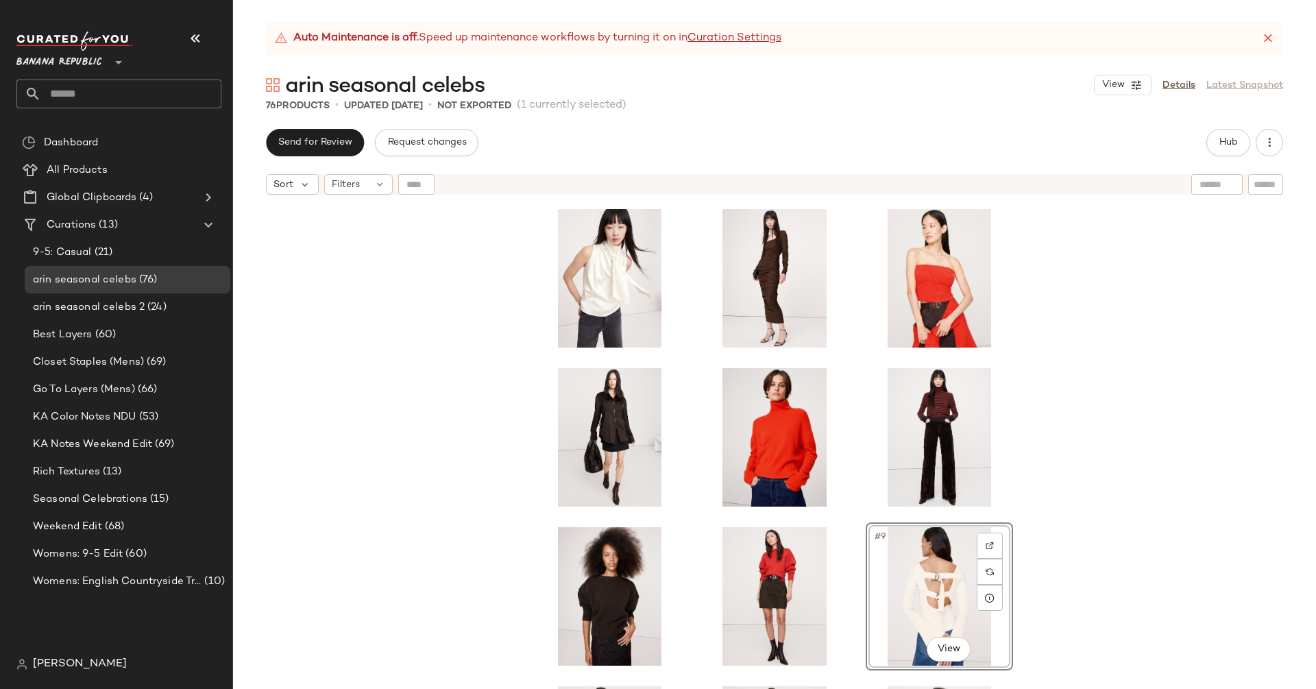
click at [1116, 394] on div "#9 View" at bounding box center [774, 462] width 1083 height 522
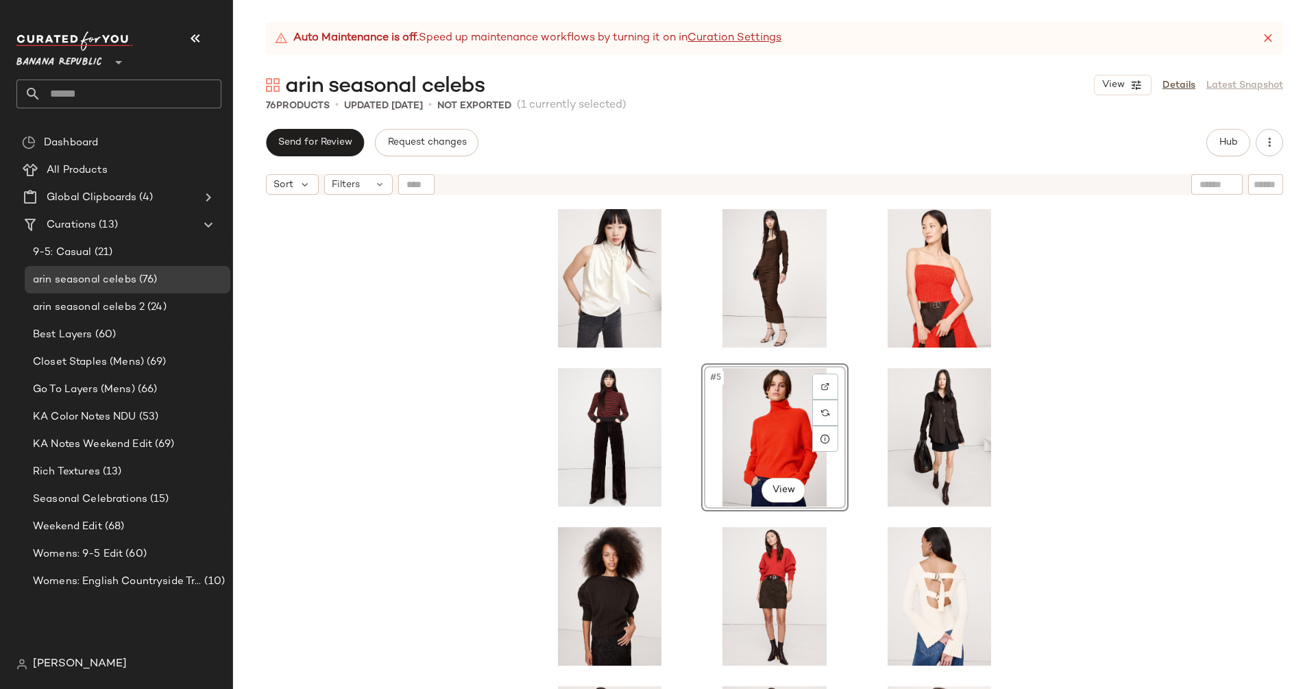
click at [1111, 406] on div "#5 View" at bounding box center [774, 462] width 1083 height 522
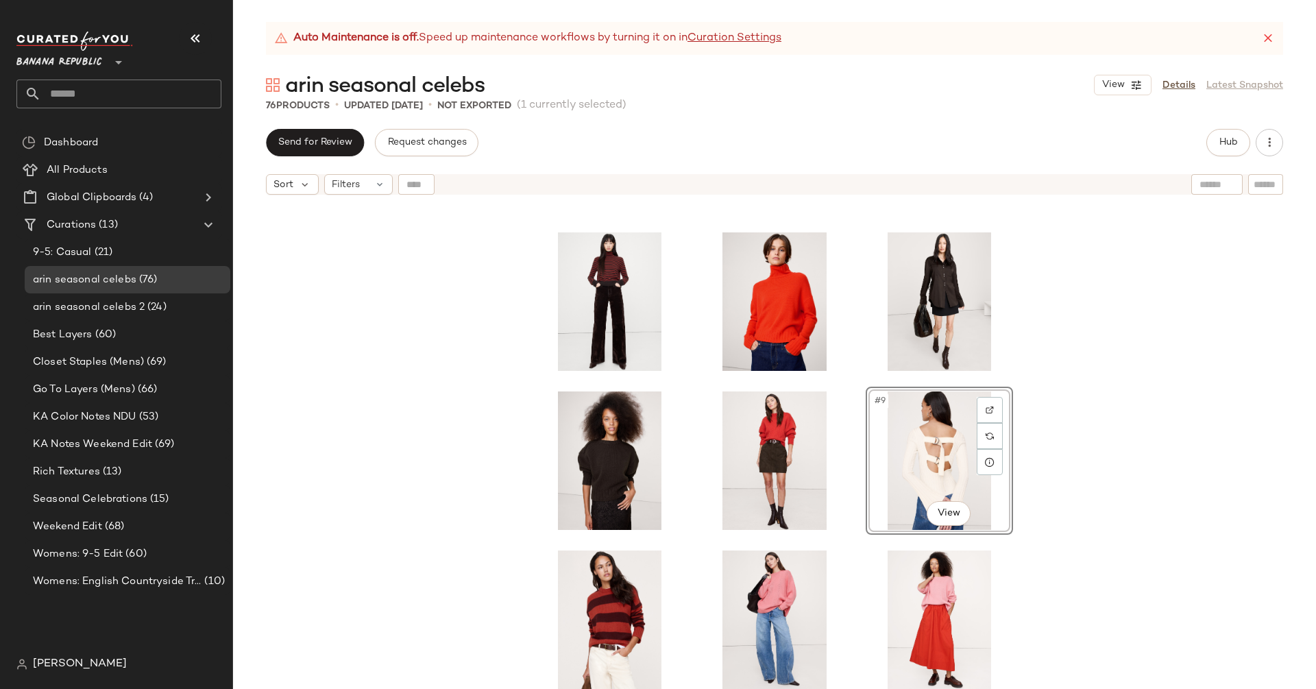
scroll to position [56, 0]
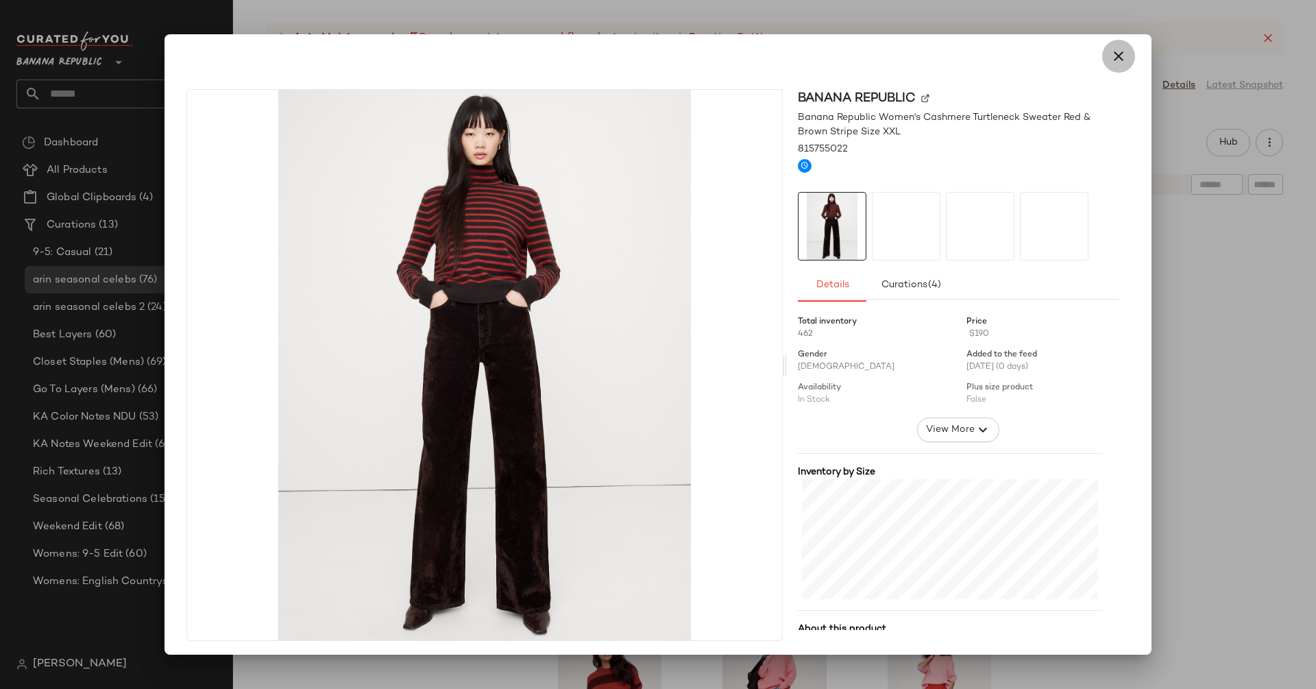
click at [1111, 59] on icon "button" at bounding box center [1118, 56] width 16 height 16
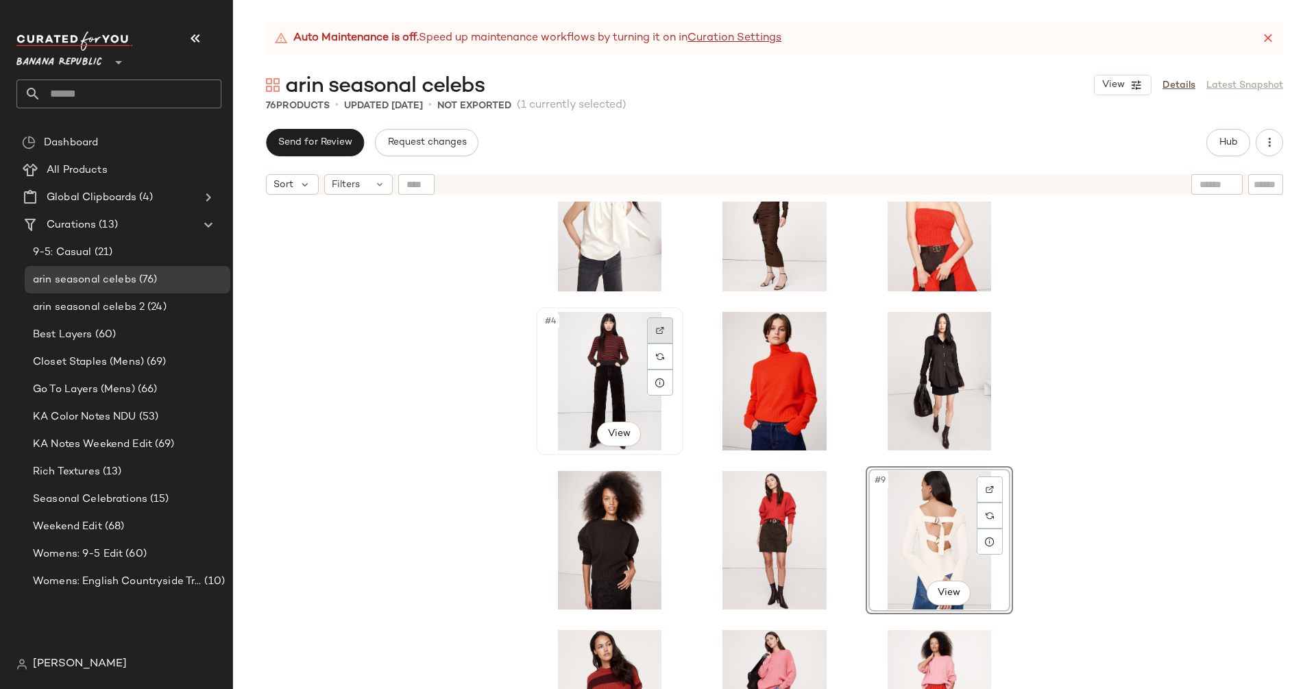
click at [648, 323] on div at bounding box center [660, 330] width 26 height 26
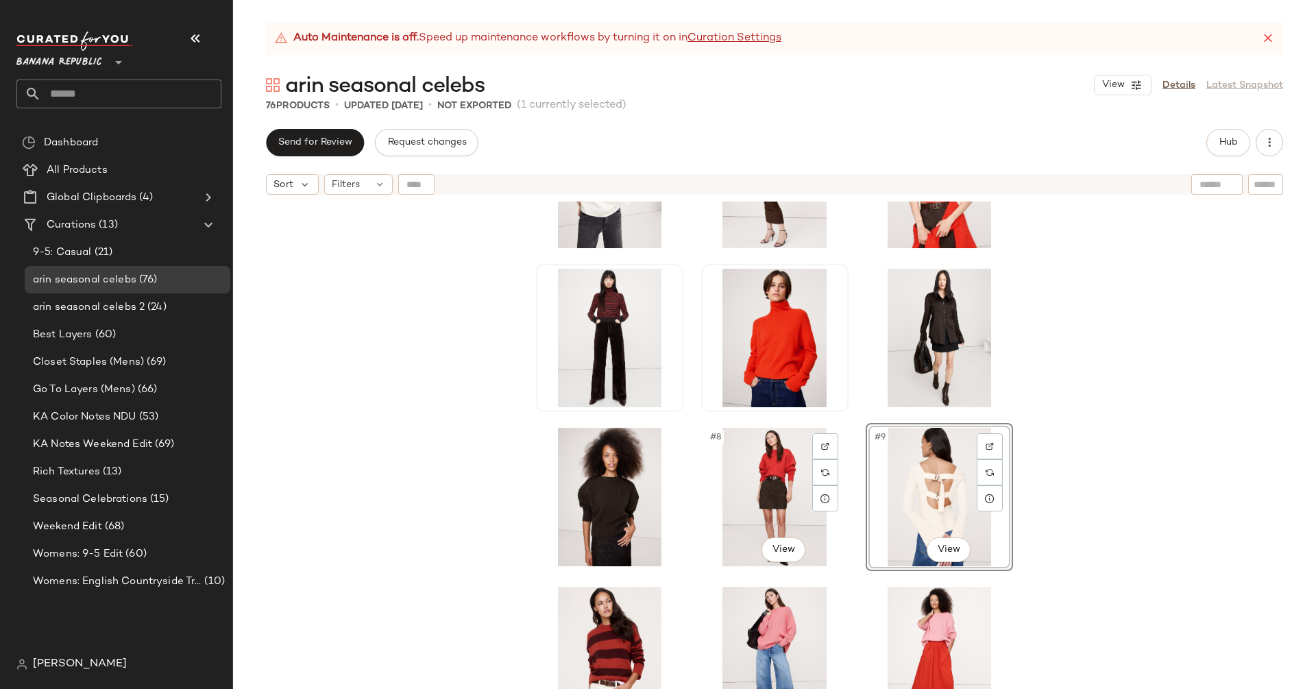
scroll to position [0, 0]
